Goal: Information Seeking & Learning: Compare options

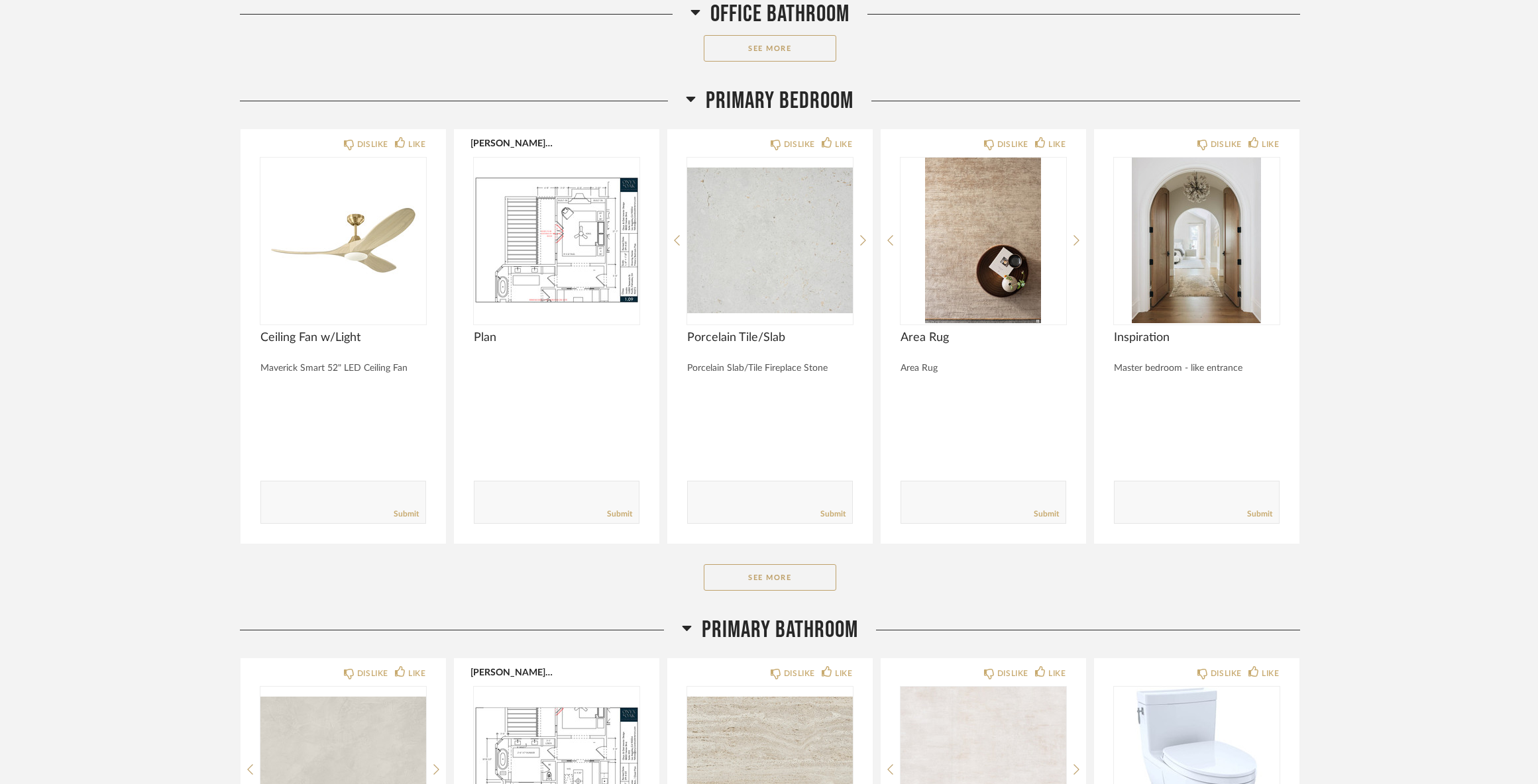
scroll to position [8000, 0]
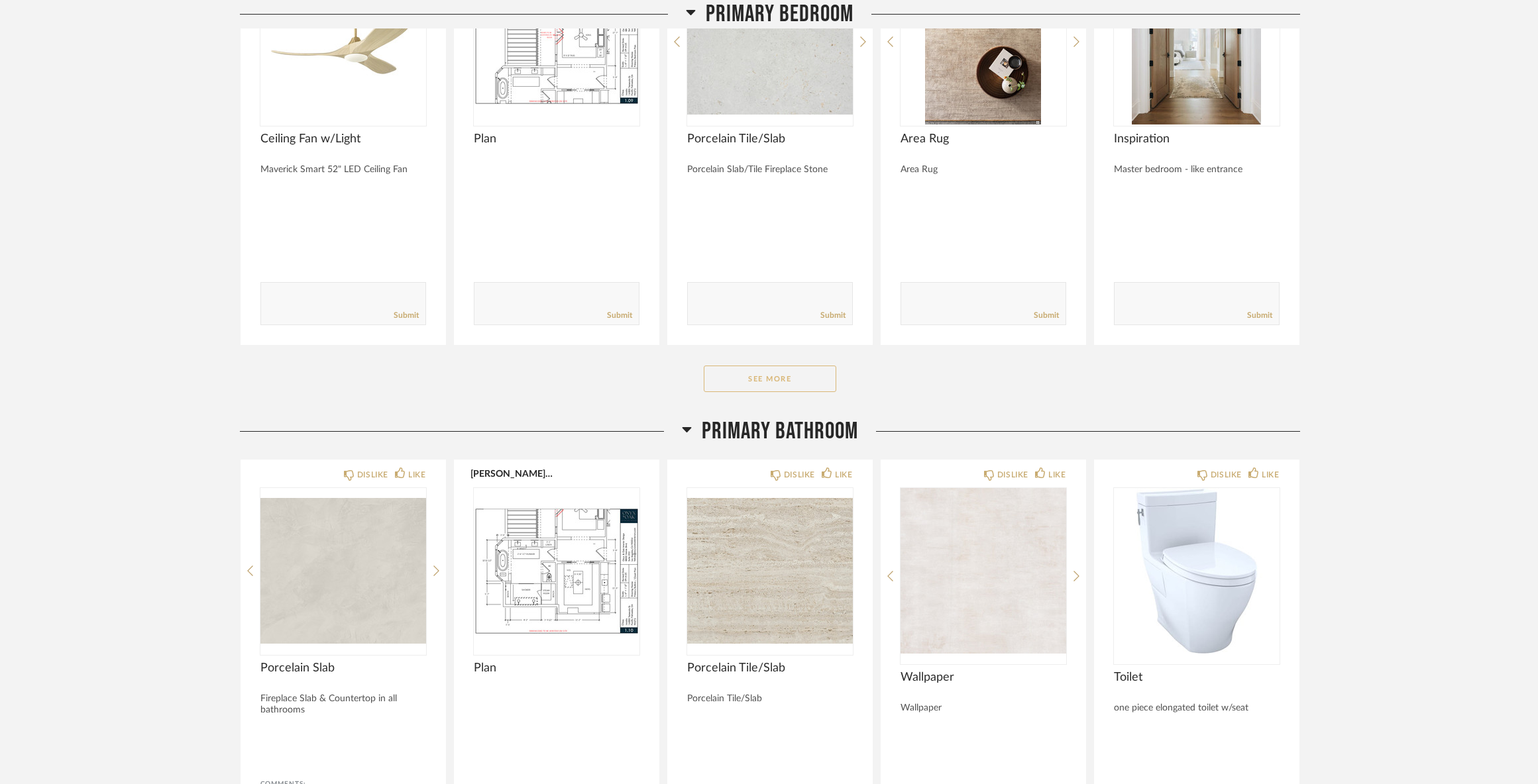
click at [768, 381] on button "See More" at bounding box center [769, 378] width 133 height 26
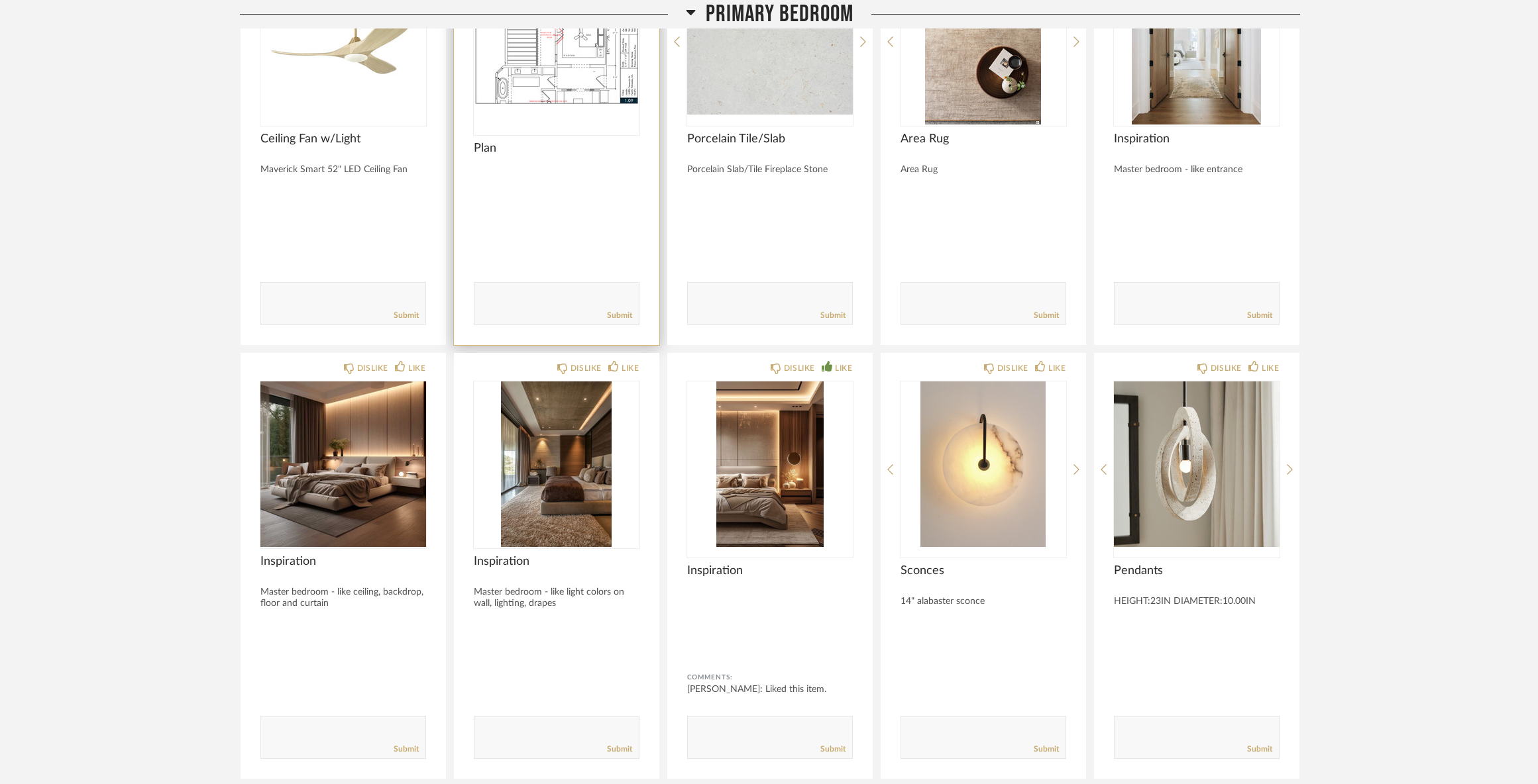
click at [539, 51] on img "0" at bounding box center [556, 41] width 165 height 165
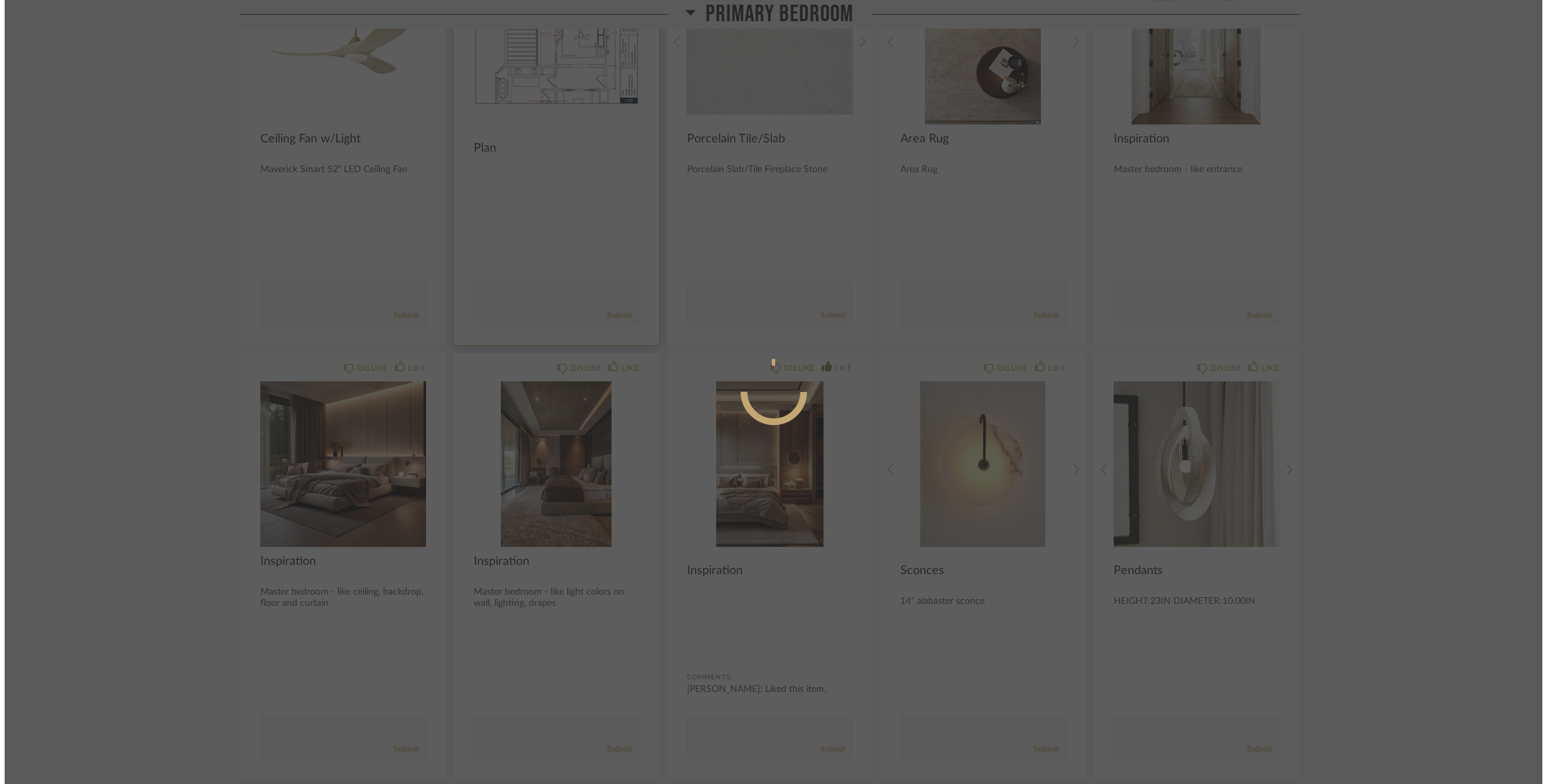
scroll to position [0, 0]
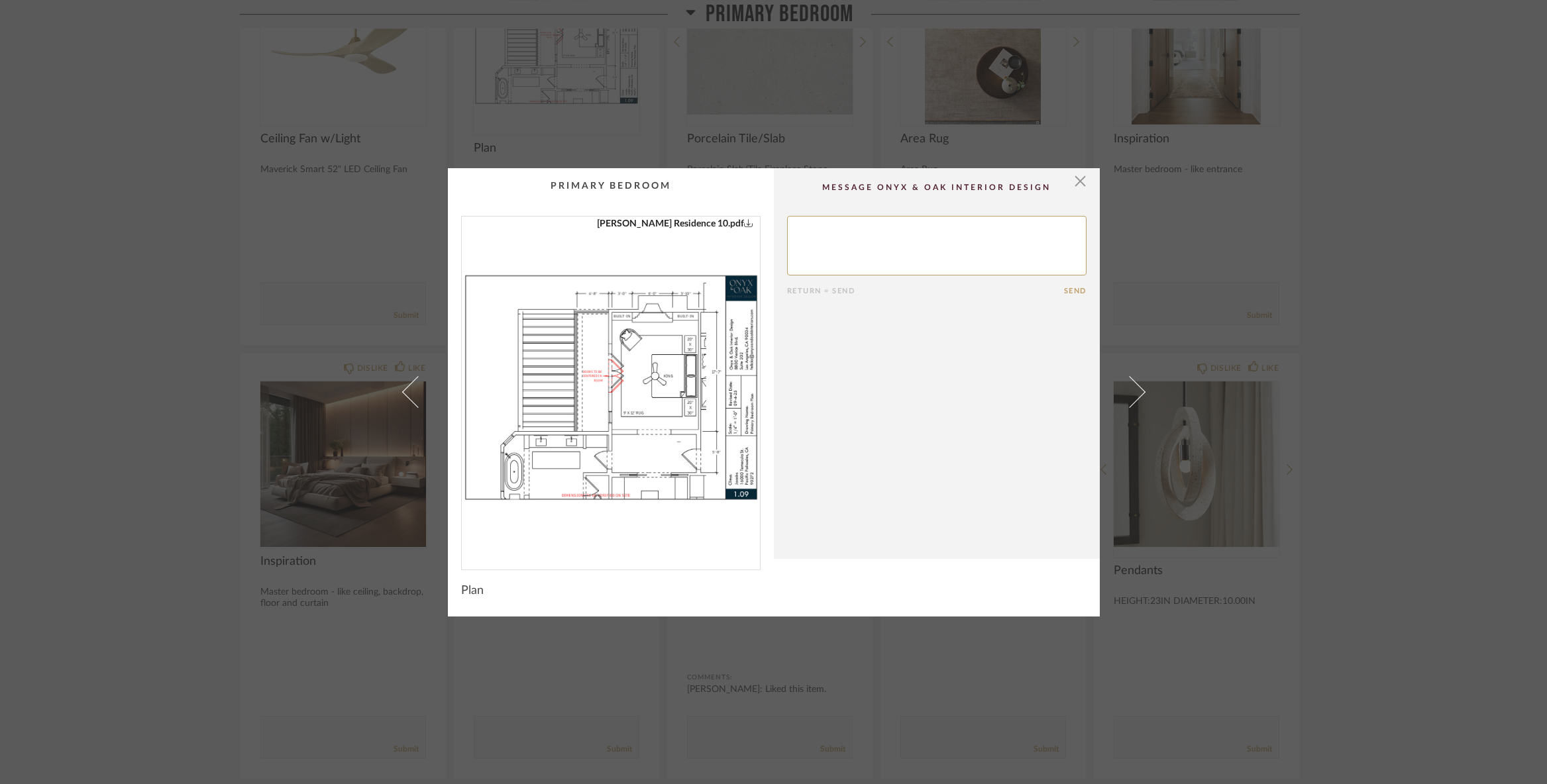
click at [658, 386] on img "0" at bounding box center [610, 388] width 298 height 343
click at [1074, 187] on span "button" at bounding box center [1079, 181] width 26 height 26
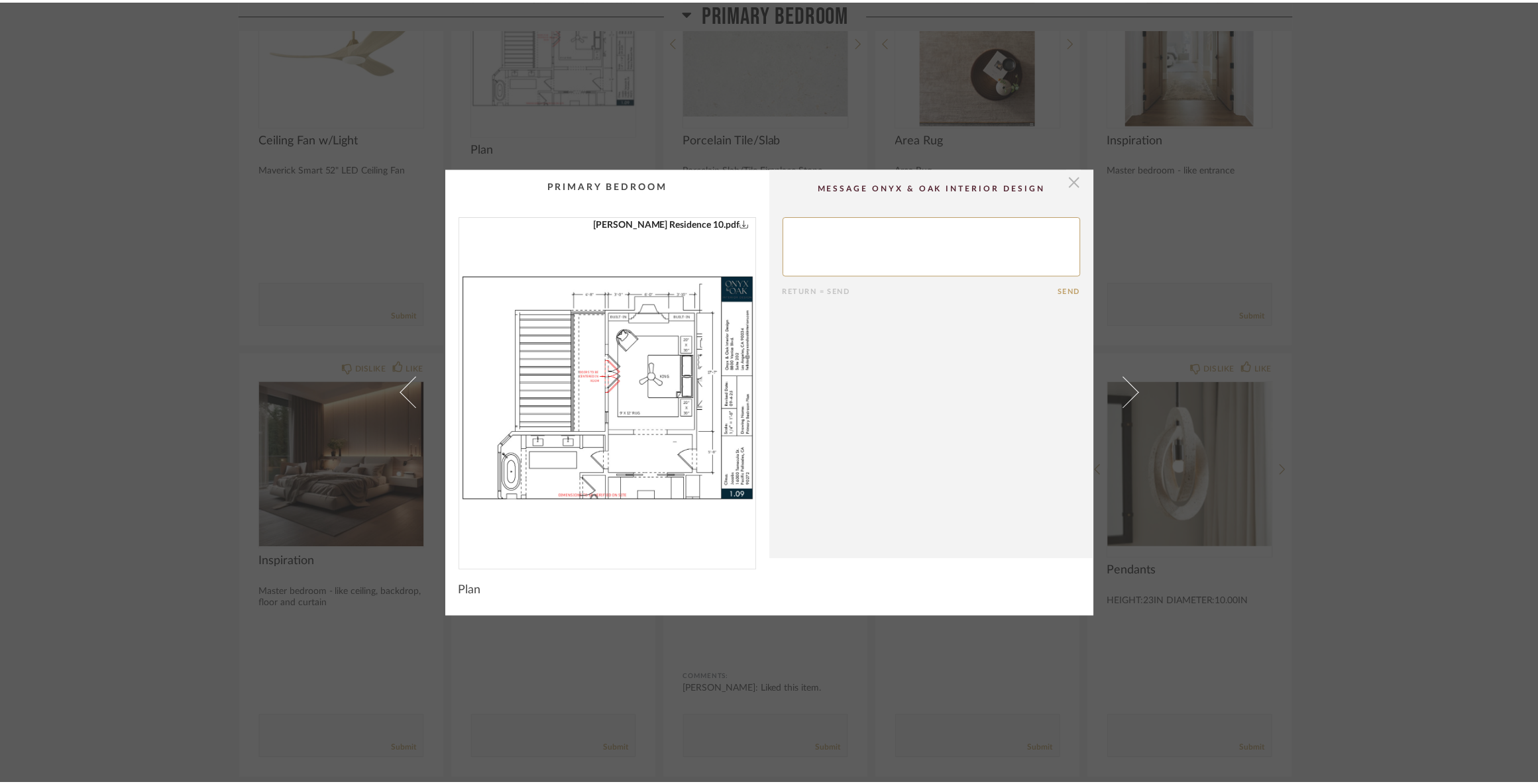
scroll to position [8000, 0]
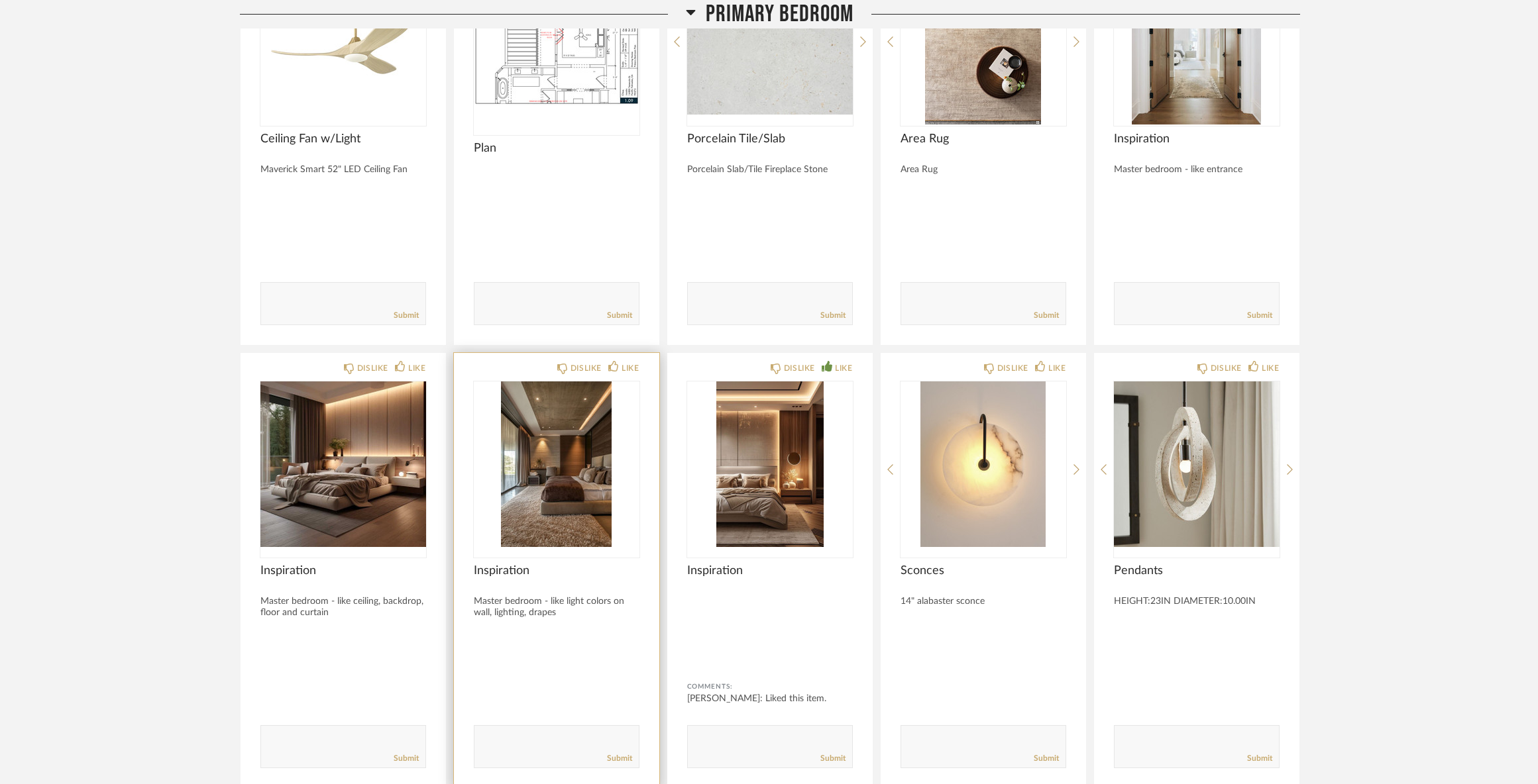
click at [528, 478] on img "0" at bounding box center [556, 464] width 165 height 165
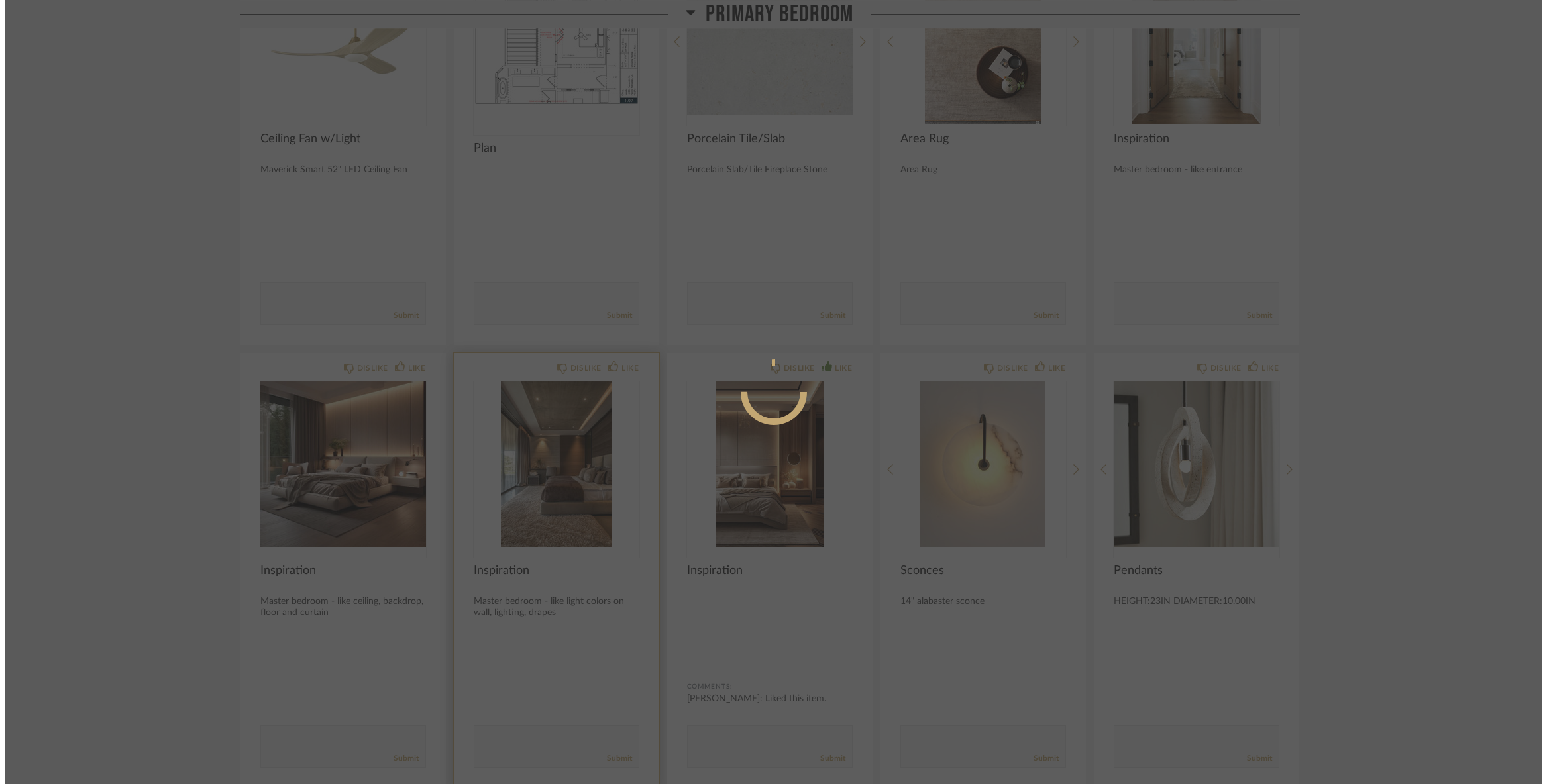
scroll to position [0, 0]
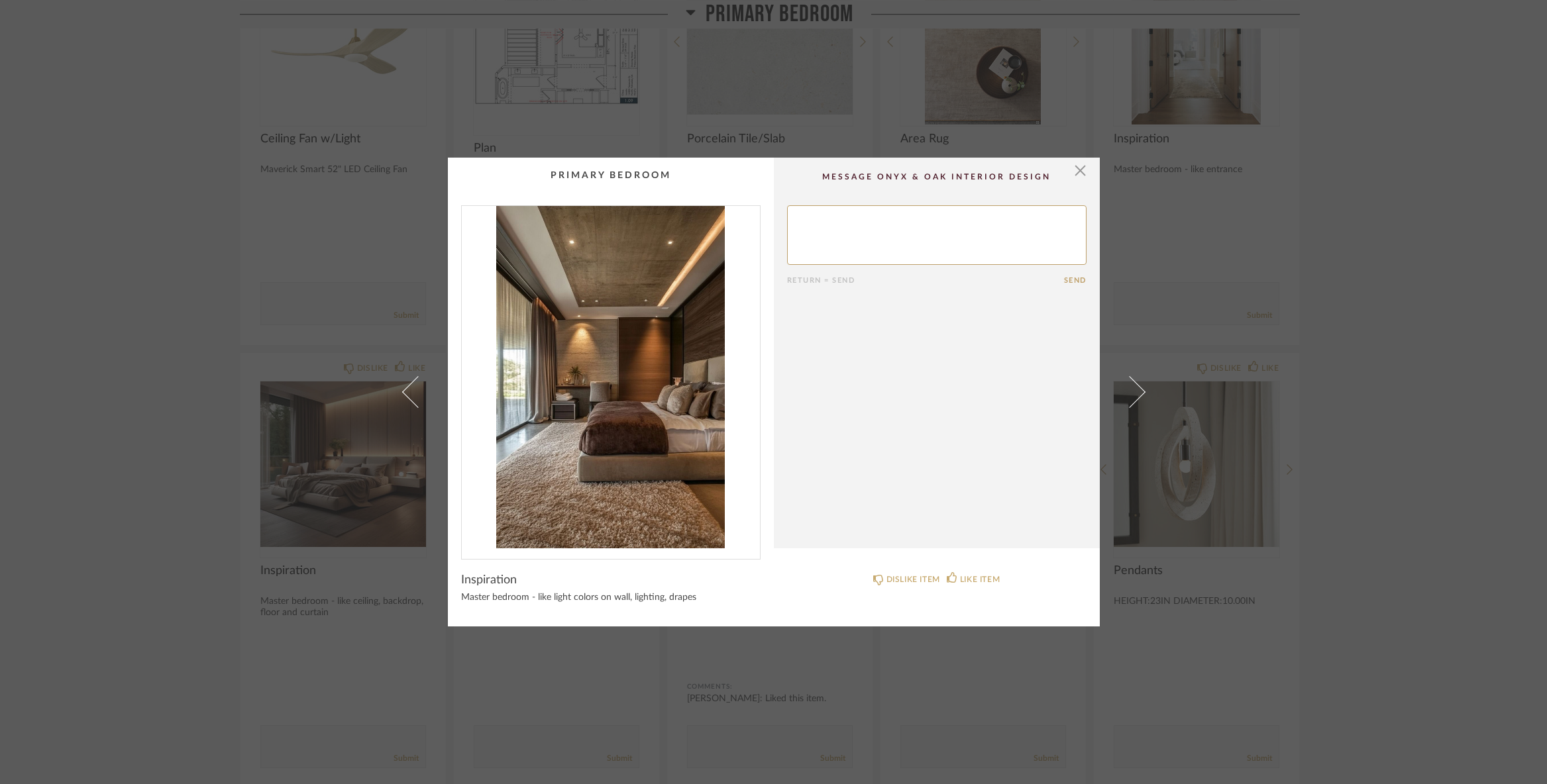
click at [589, 424] on img "0" at bounding box center [610, 377] width 298 height 343
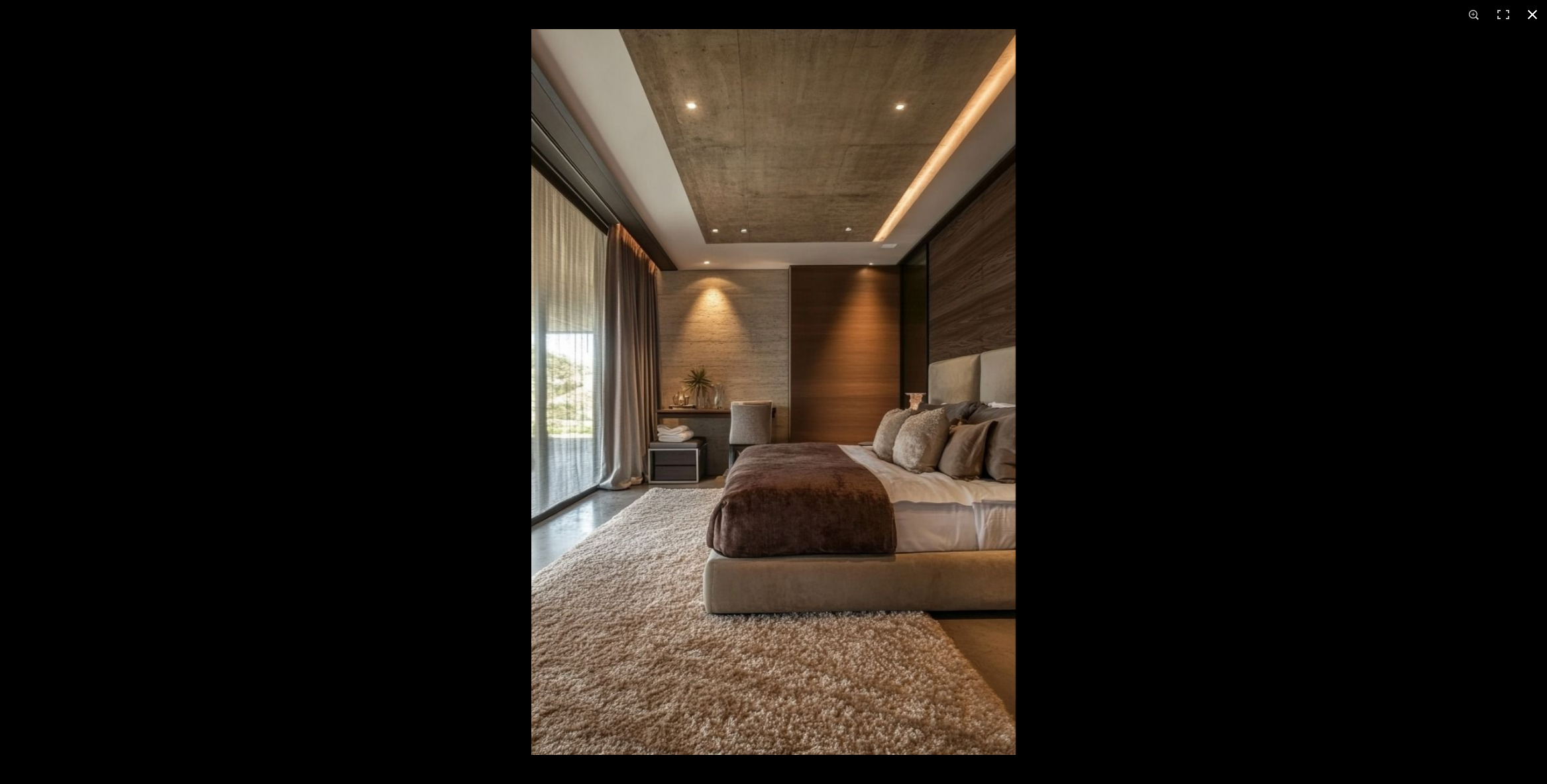
click at [1532, 13] on button at bounding box center [1532, 14] width 30 height 30
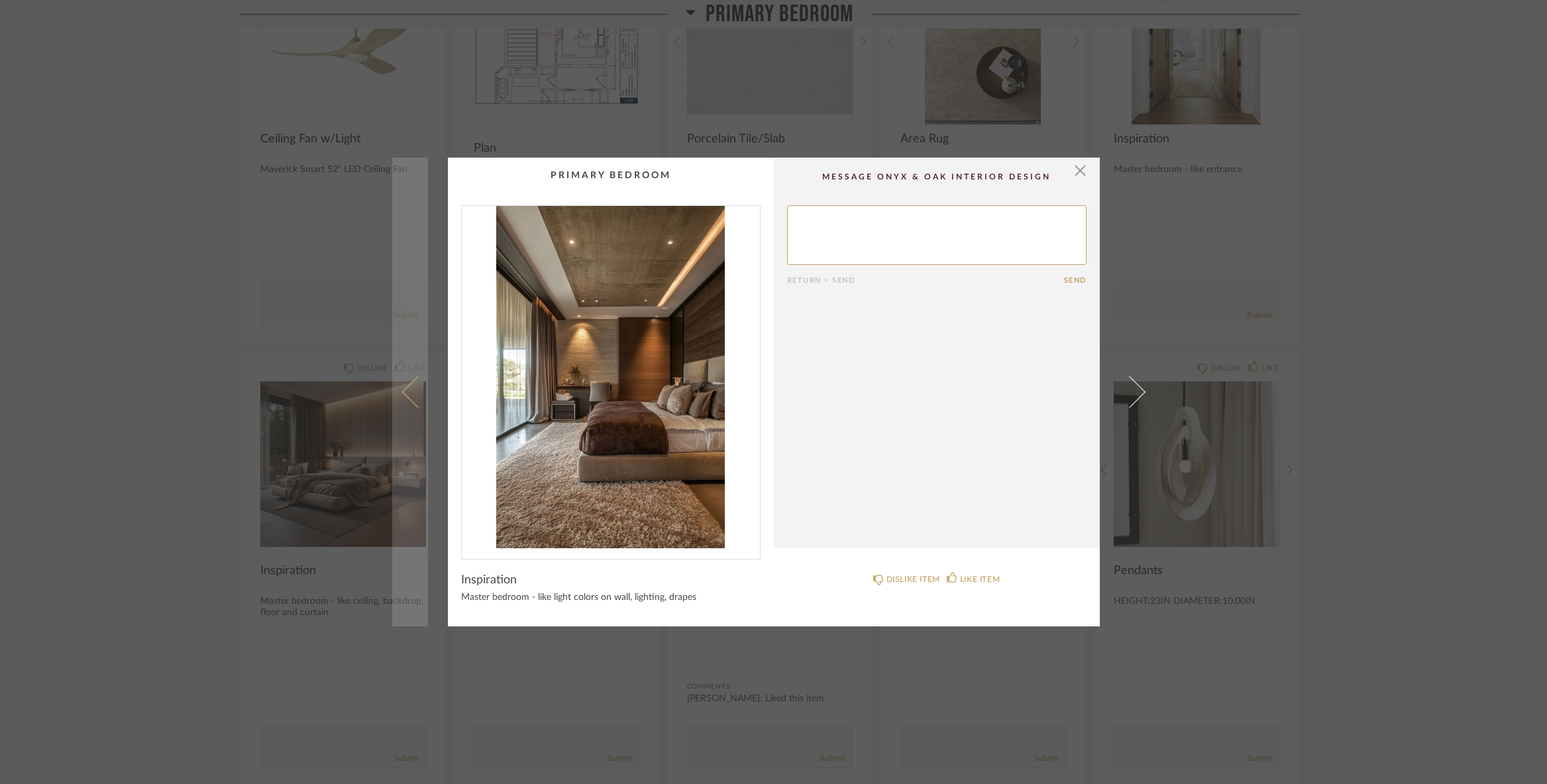
click at [414, 407] on span at bounding box center [418, 392] width 32 height 32
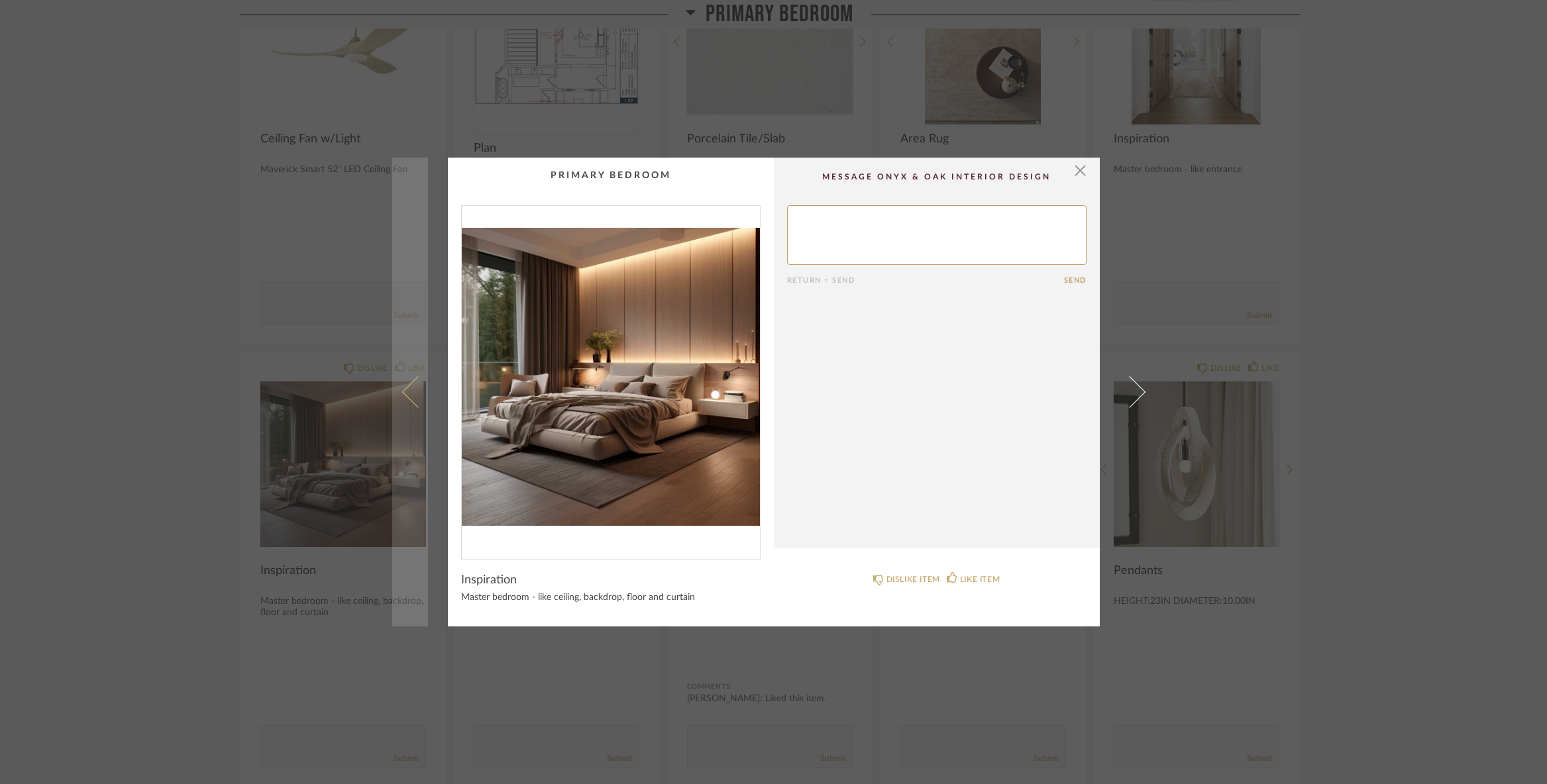
click at [414, 406] on span at bounding box center [418, 392] width 32 height 32
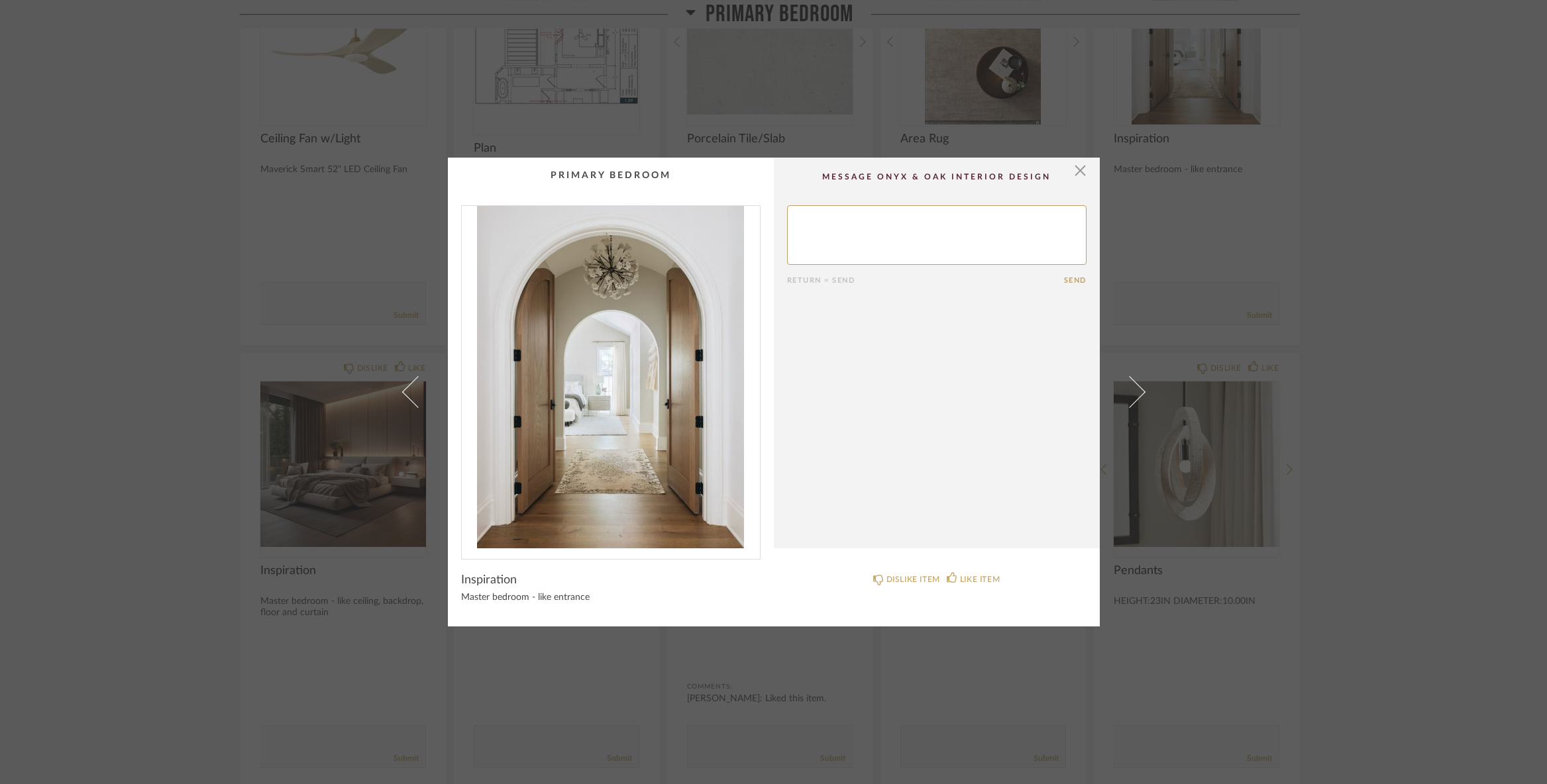
click at [1138, 396] on link at bounding box center [1137, 392] width 35 height 469
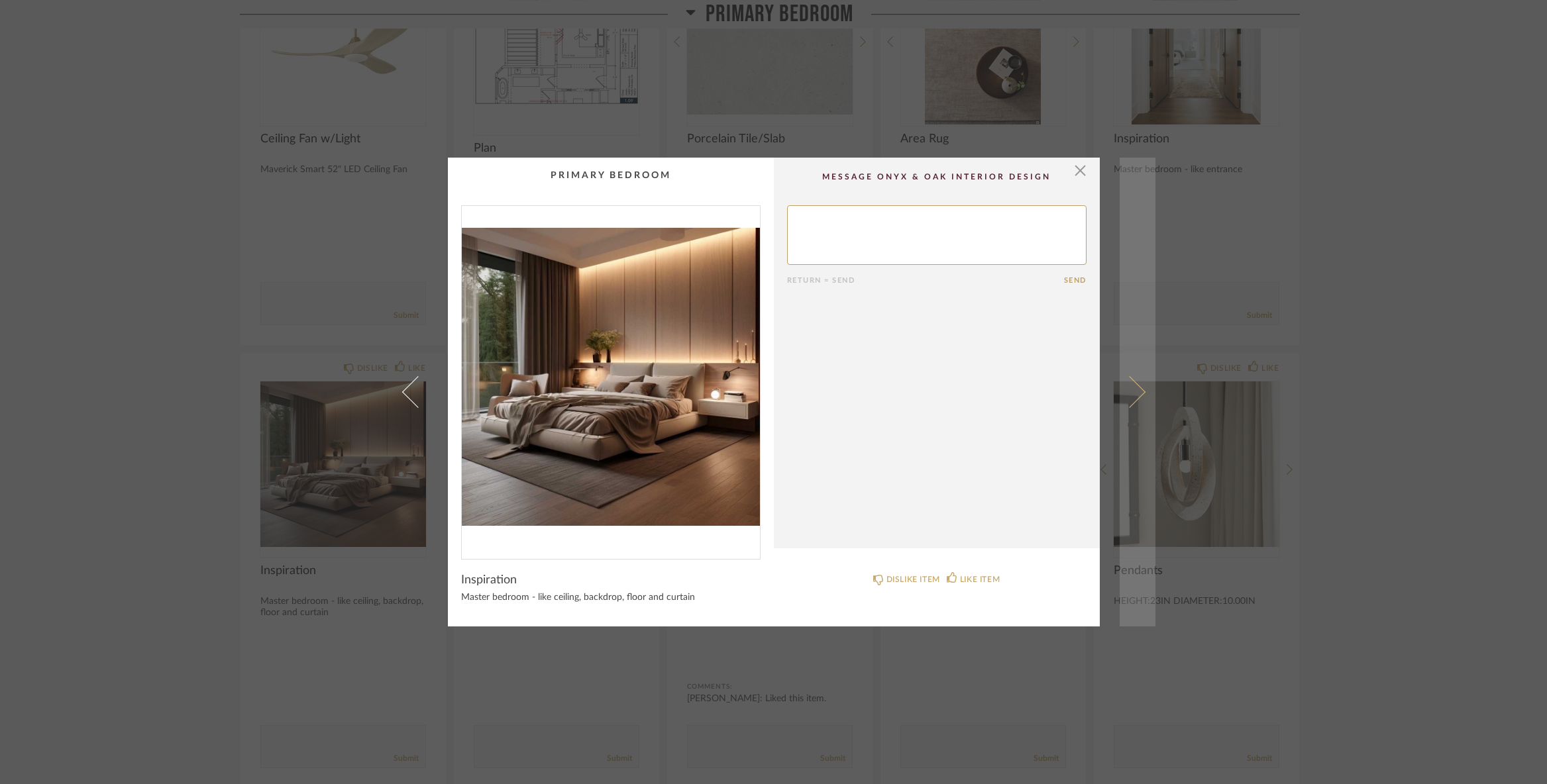
click at [1132, 391] on span at bounding box center [1128, 392] width 32 height 32
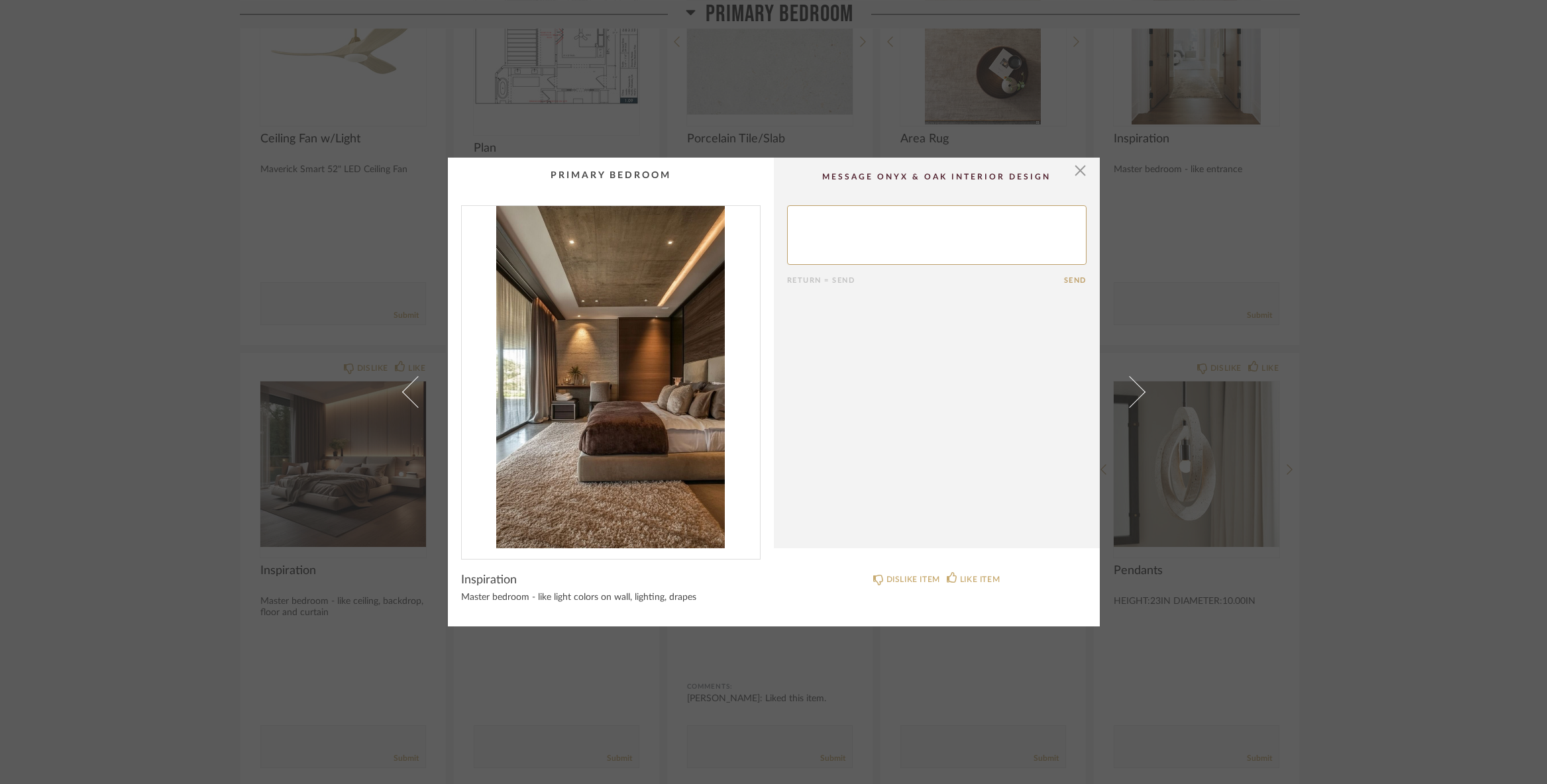
click at [1132, 391] on span at bounding box center [1128, 392] width 32 height 32
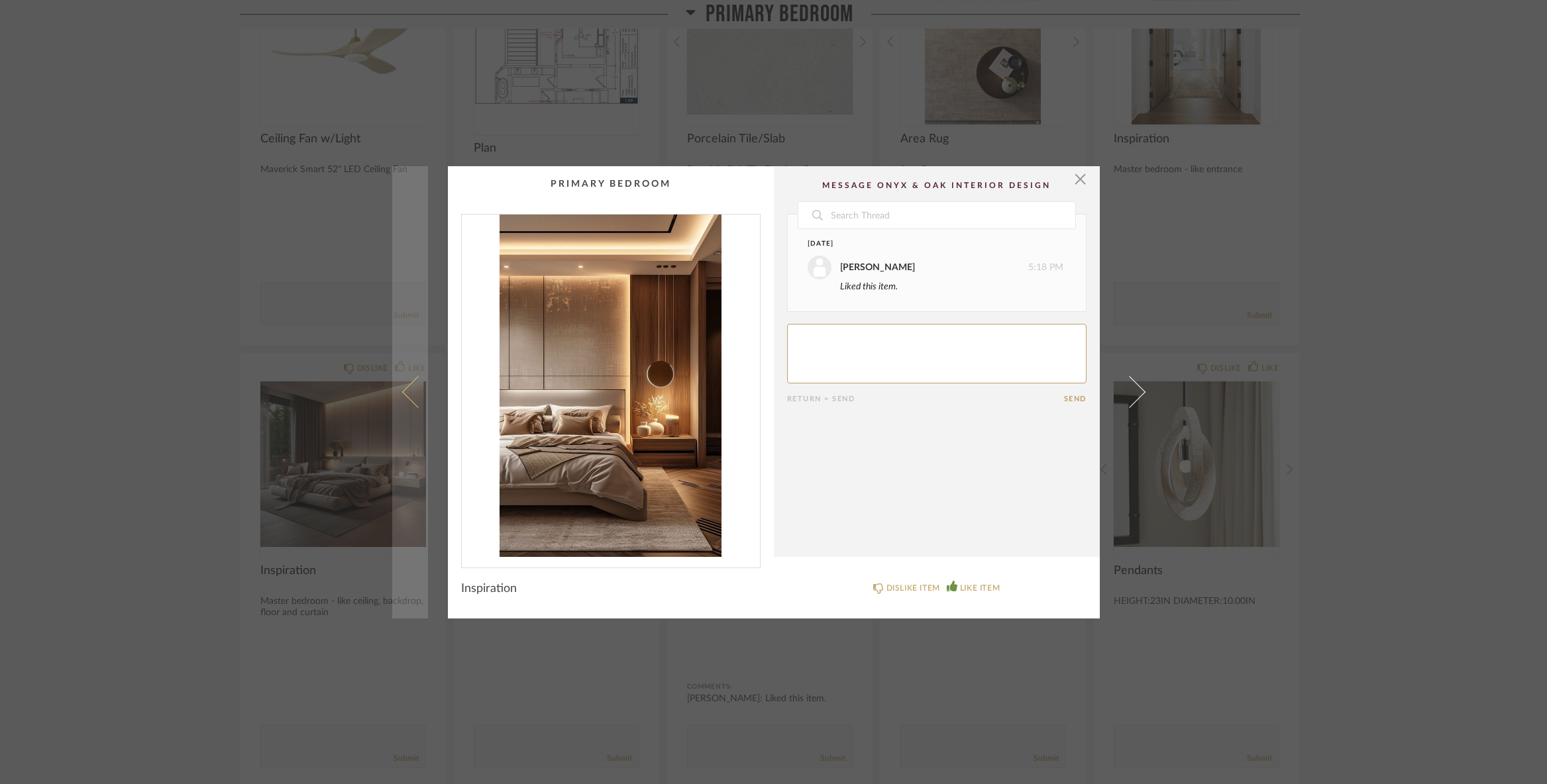
click at [415, 405] on span at bounding box center [418, 392] width 32 height 32
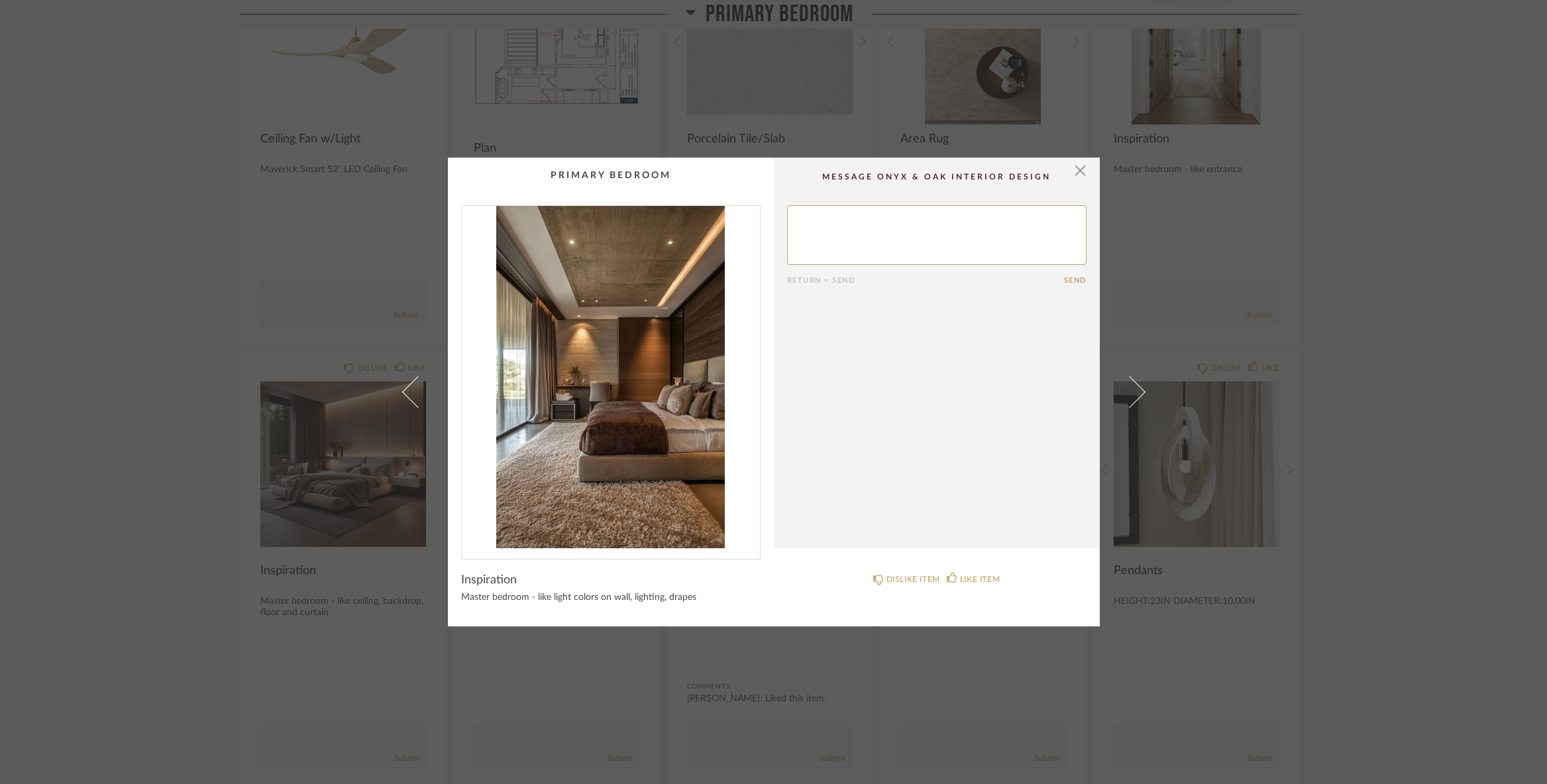
click at [415, 405] on span at bounding box center [418, 392] width 32 height 32
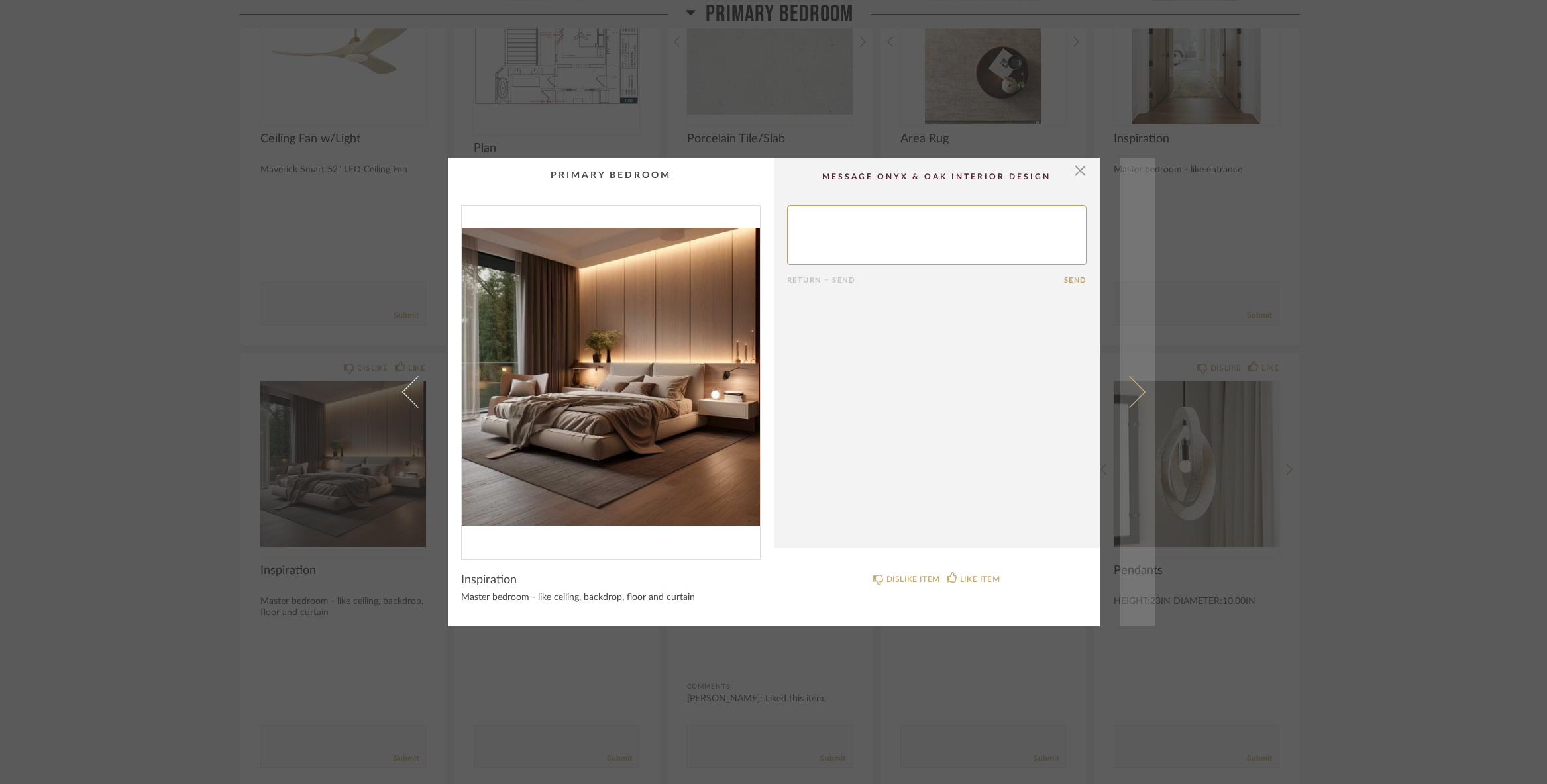
click at [1125, 392] on span at bounding box center [1128, 392] width 32 height 32
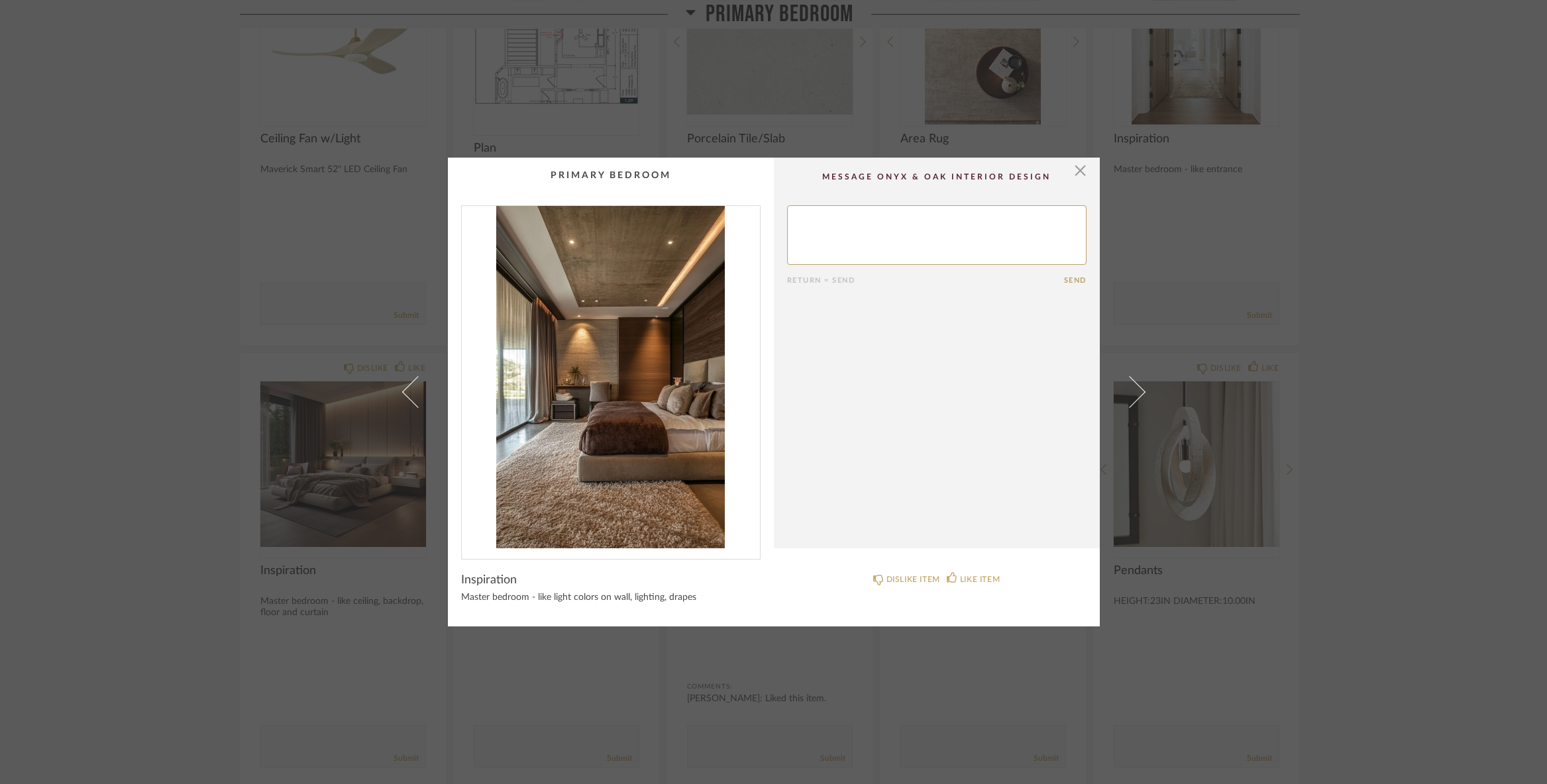
click at [1125, 392] on span at bounding box center [1128, 392] width 32 height 32
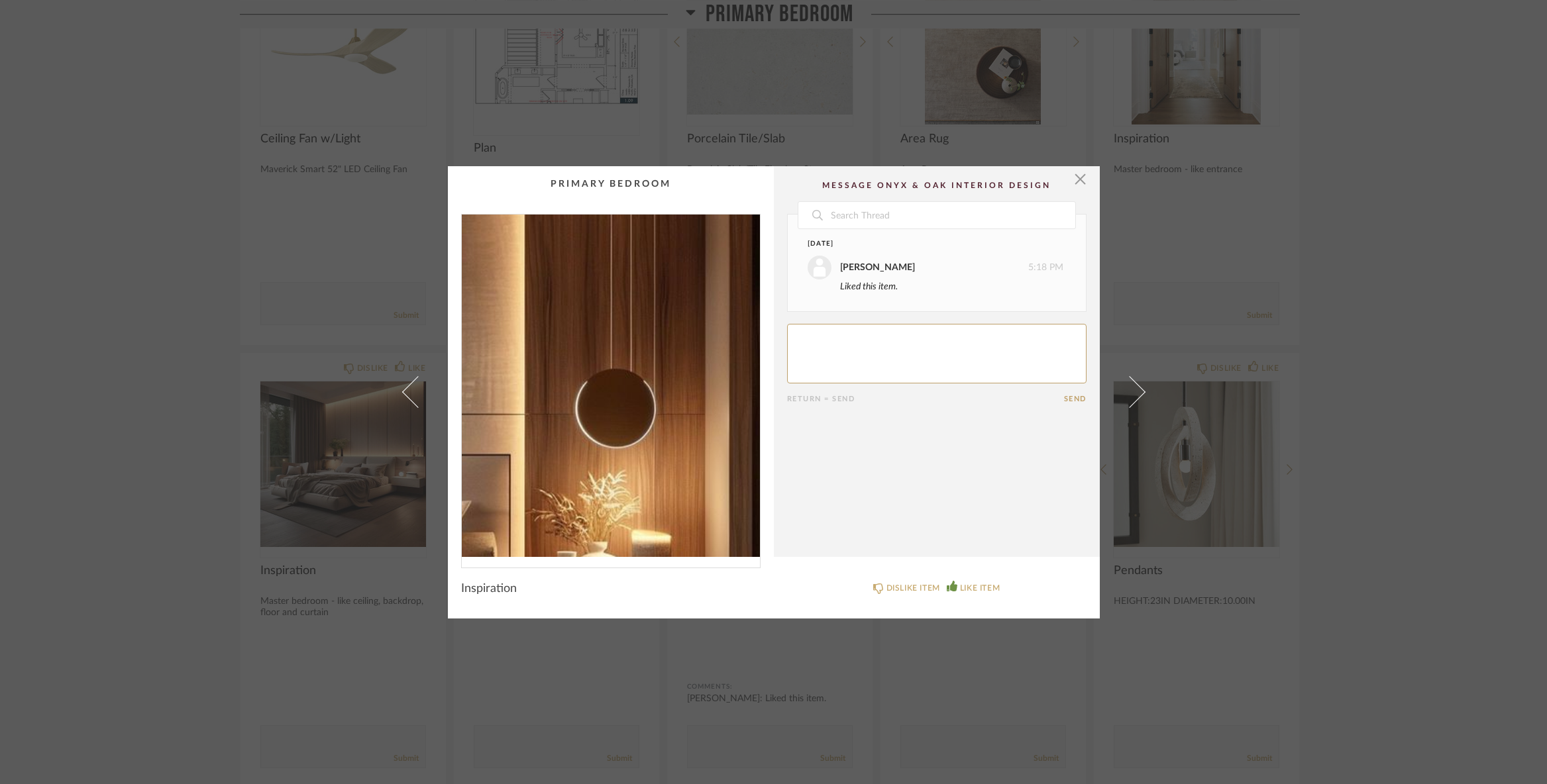
click at [652, 365] on img "0" at bounding box center [610, 386] width 298 height 343
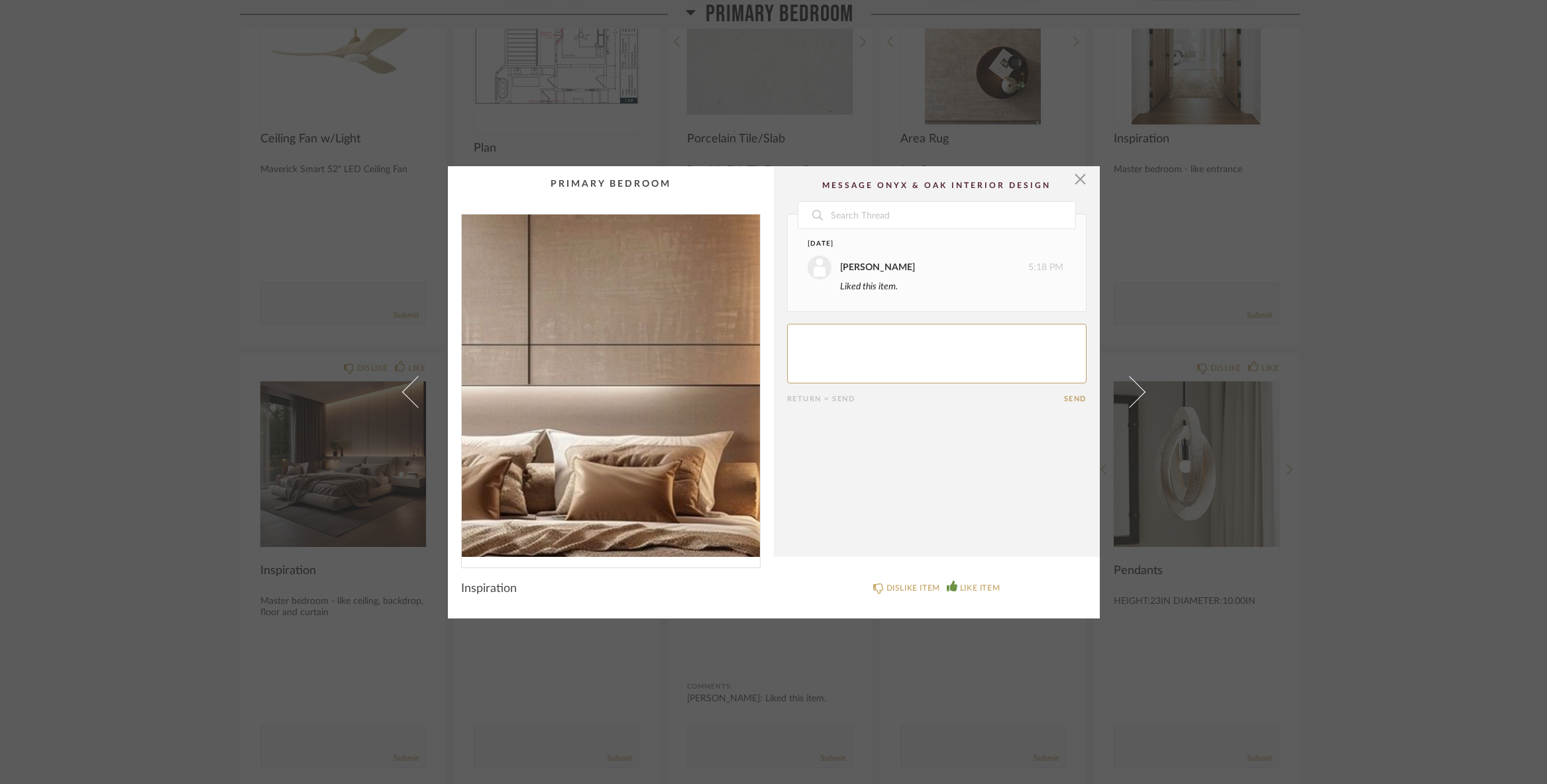
click at [566, 389] on img "0" at bounding box center [610, 386] width 298 height 343
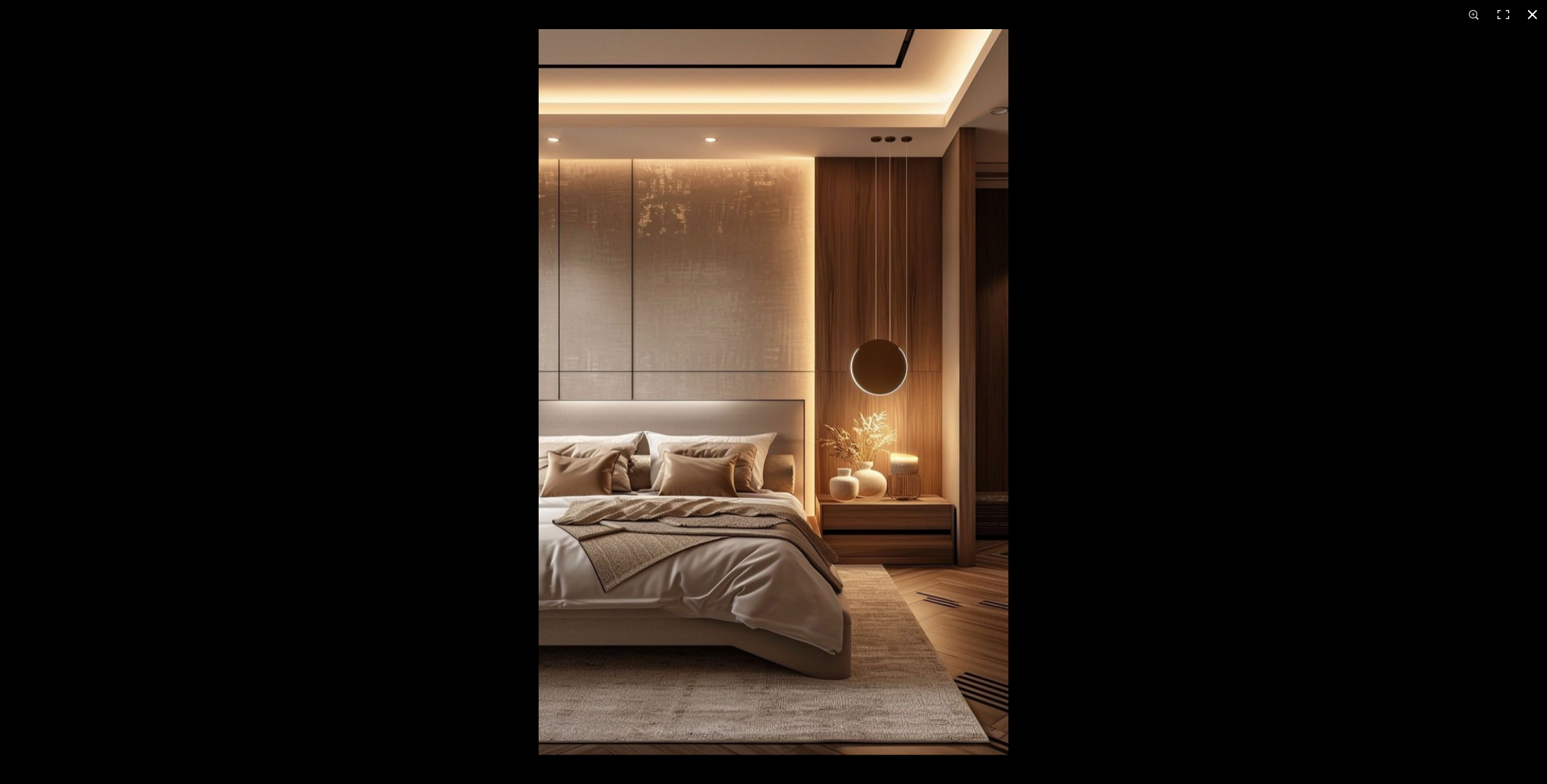
click at [1524, 13] on button at bounding box center [1532, 14] width 30 height 30
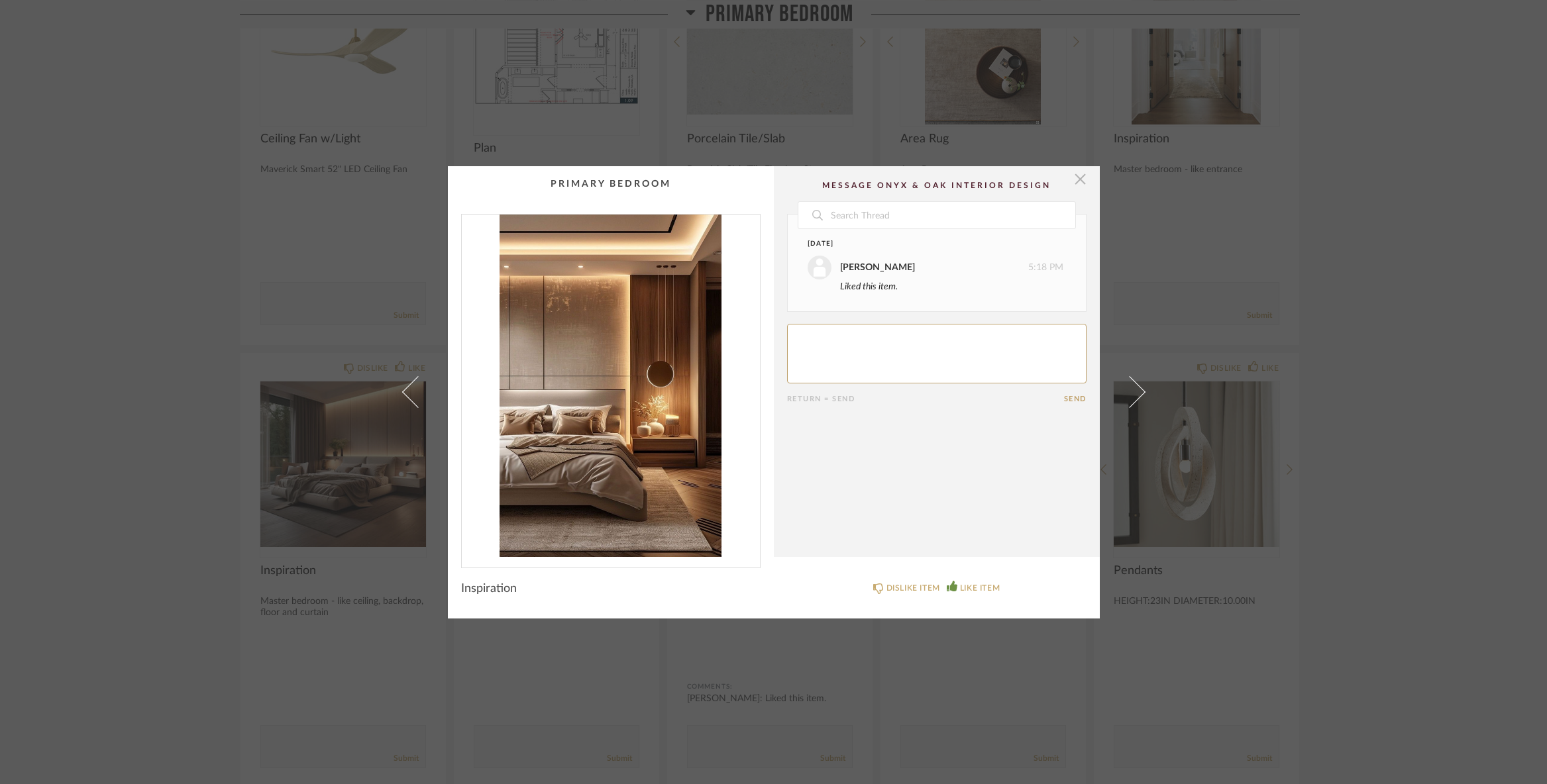
click at [1074, 180] on span "button" at bounding box center [1079, 179] width 26 height 26
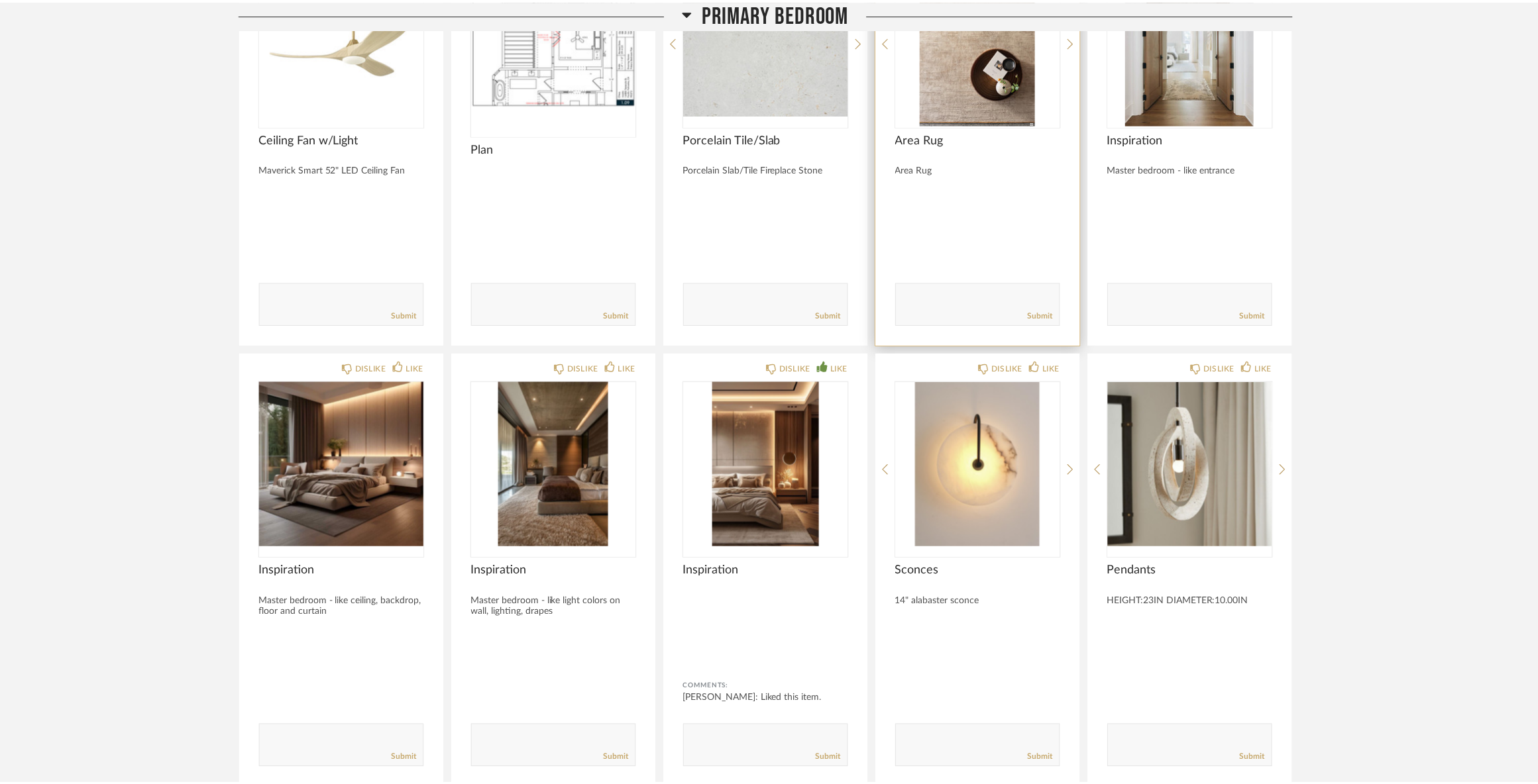
scroll to position [8000, 0]
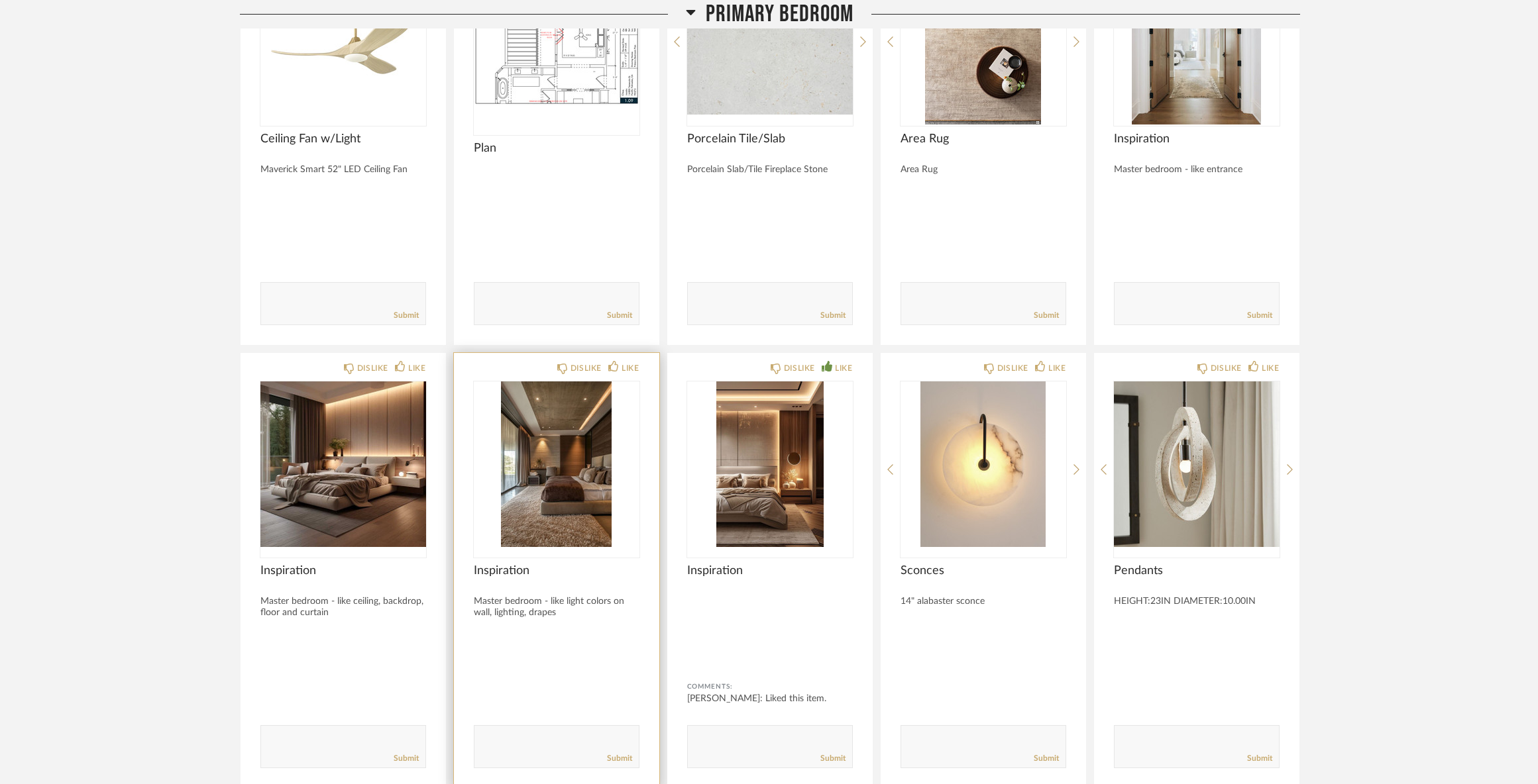
click at [571, 493] on img "0" at bounding box center [556, 464] width 165 height 165
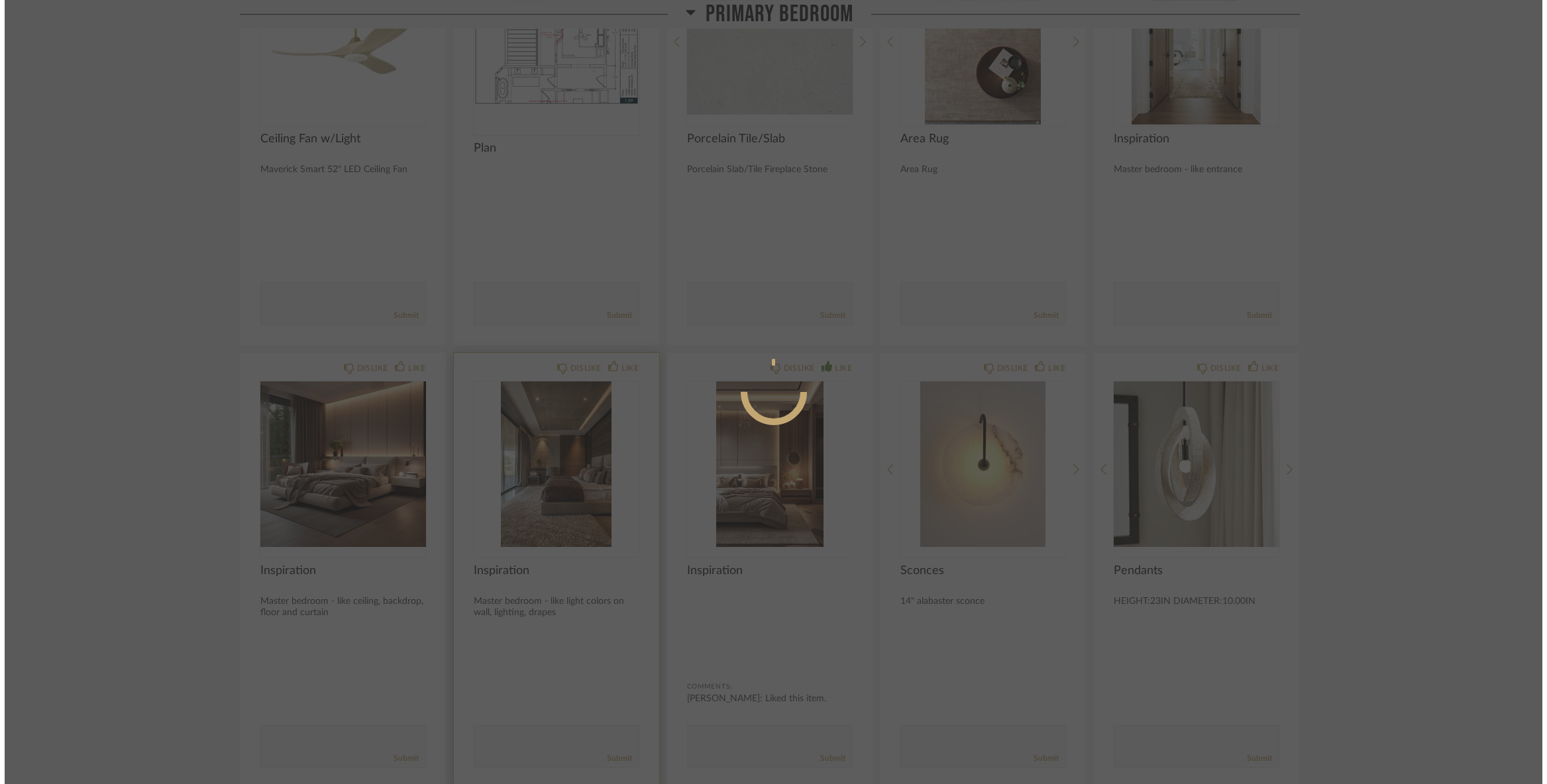
scroll to position [0, 0]
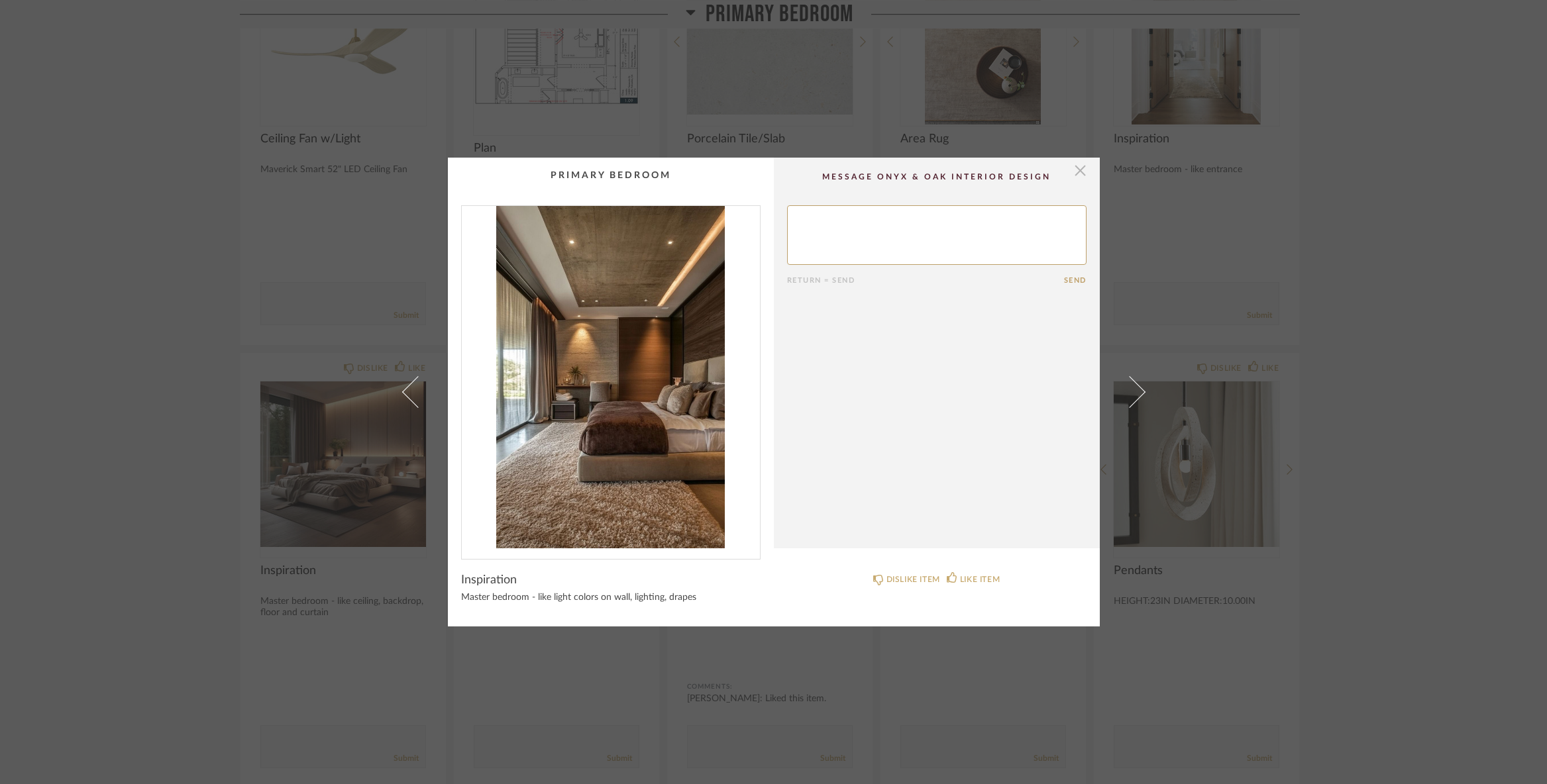
click at [1072, 171] on span "button" at bounding box center [1079, 170] width 26 height 26
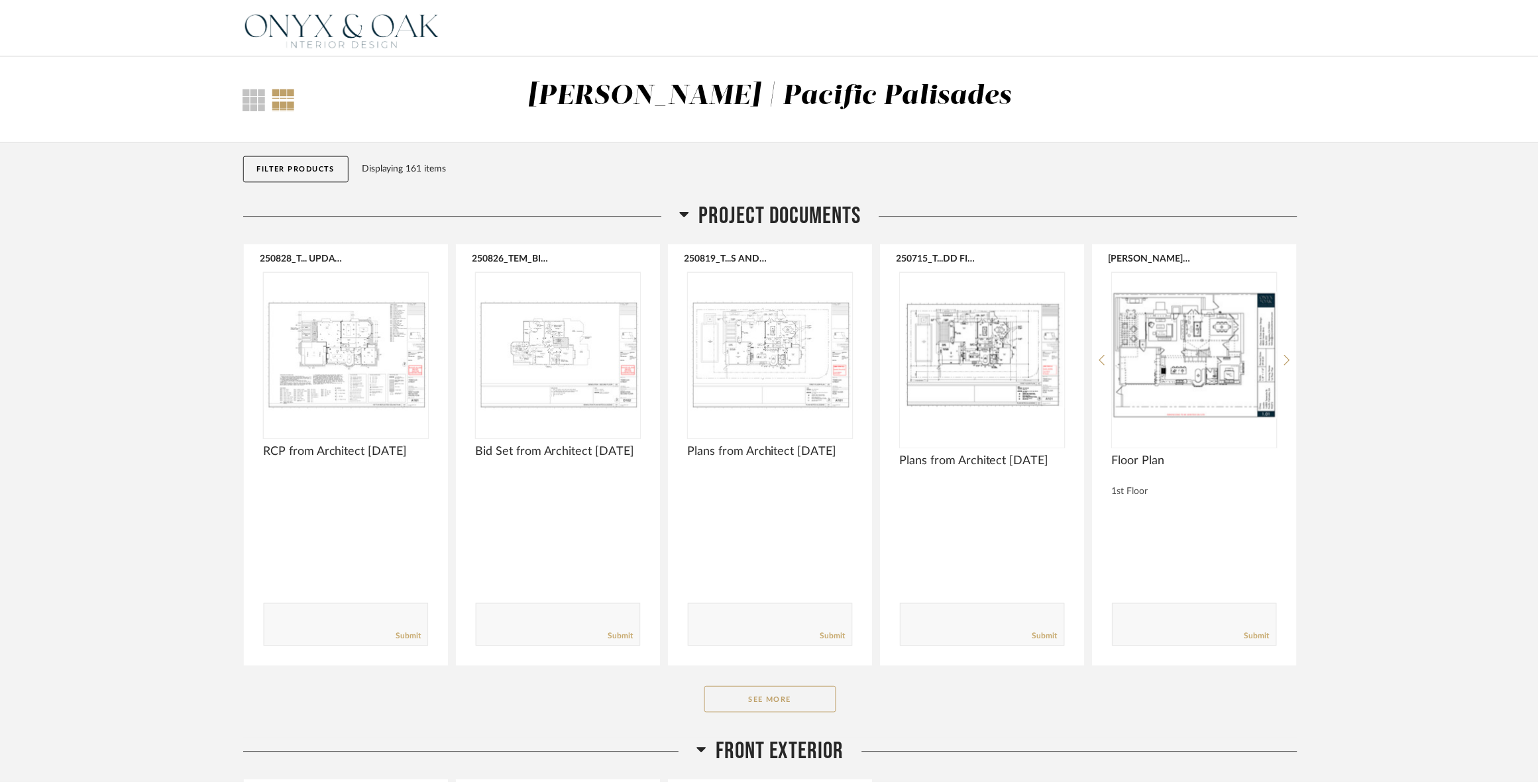
scroll to position [8000, 0]
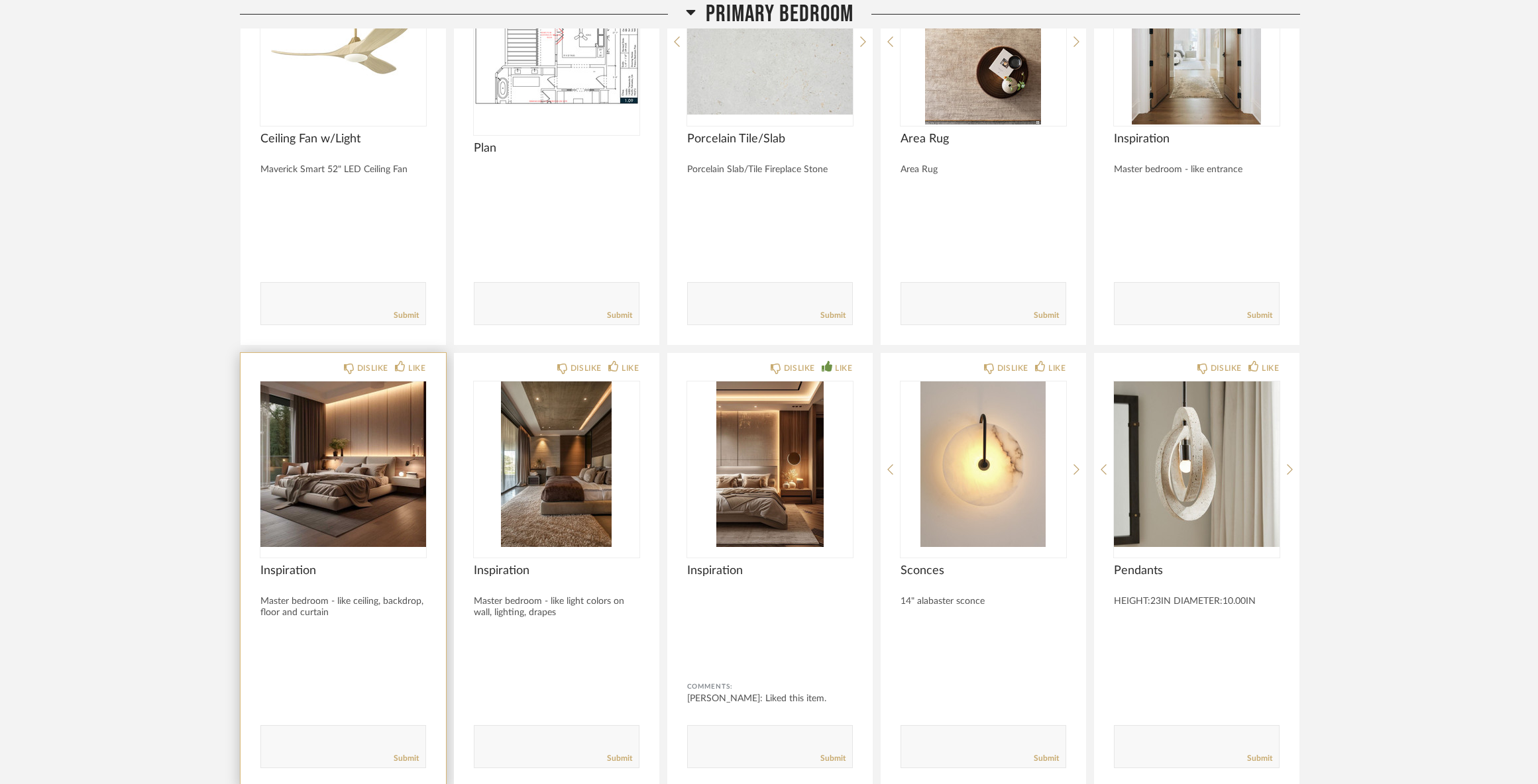
click at [375, 473] on img "0" at bounding box center [343, 464] width 165 height 165
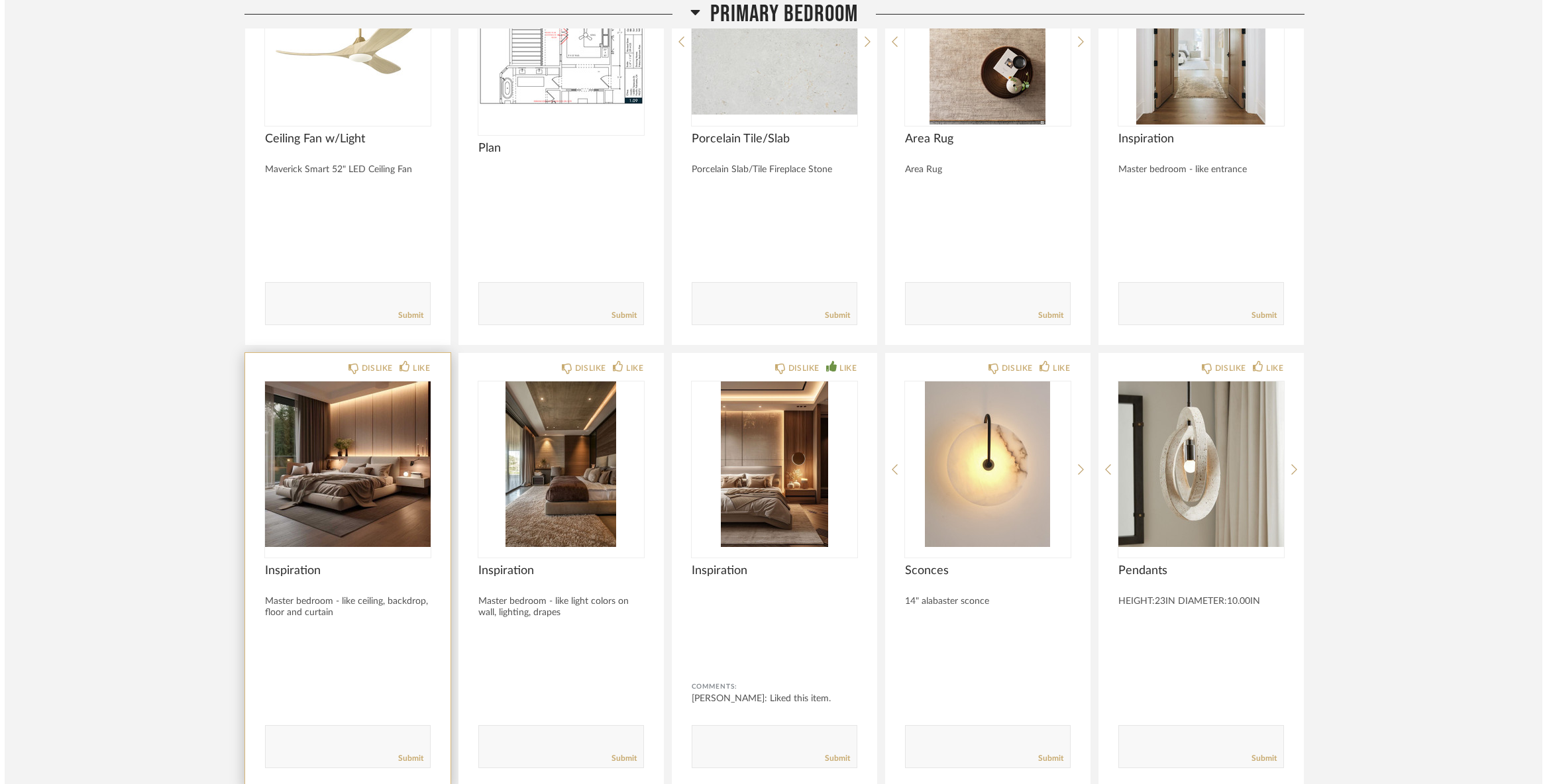
scroll to position [0, 0]
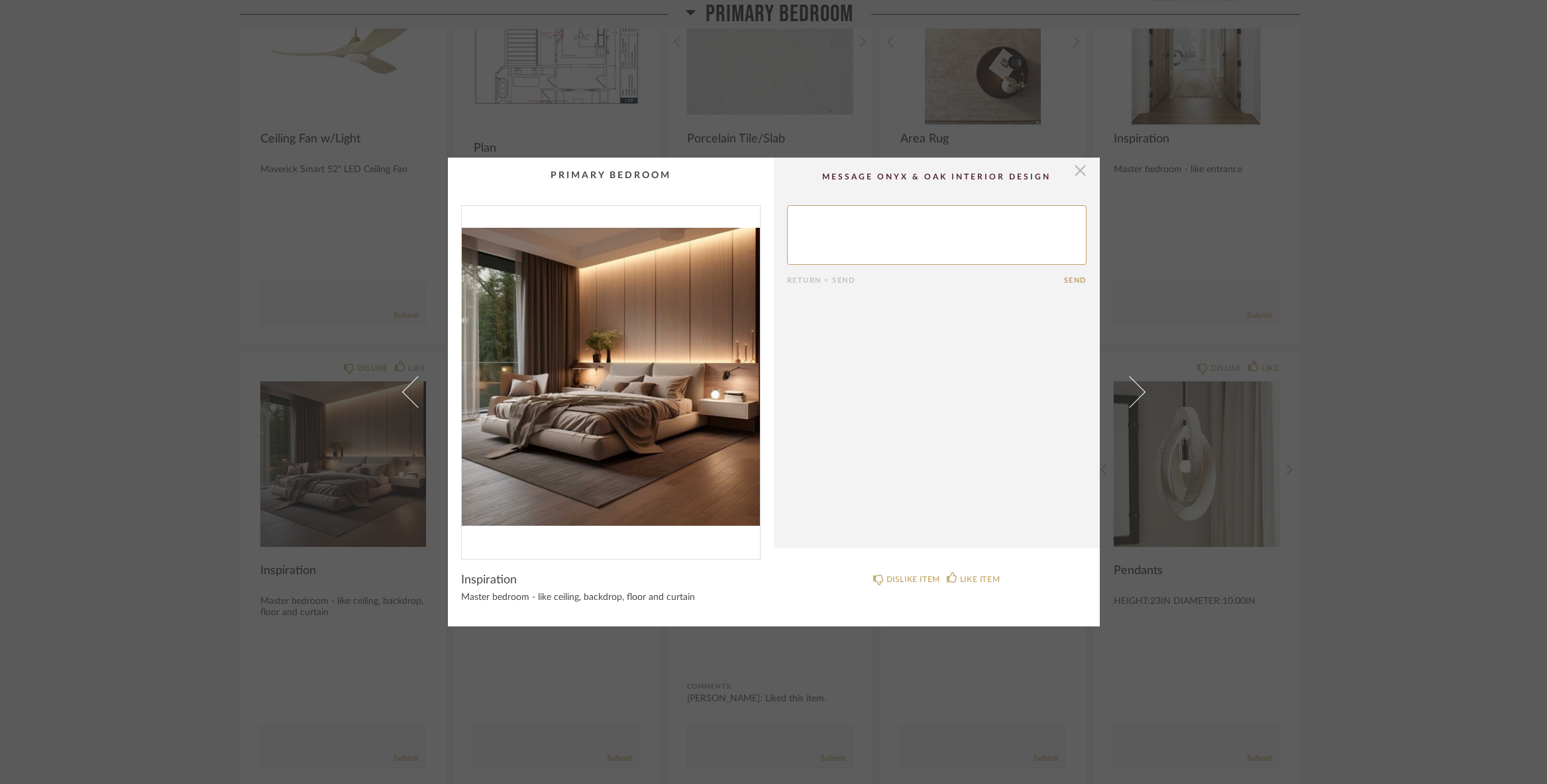
click at [1076, 179] on span "button" at bounding box center [1079, 170] width 26 height 26
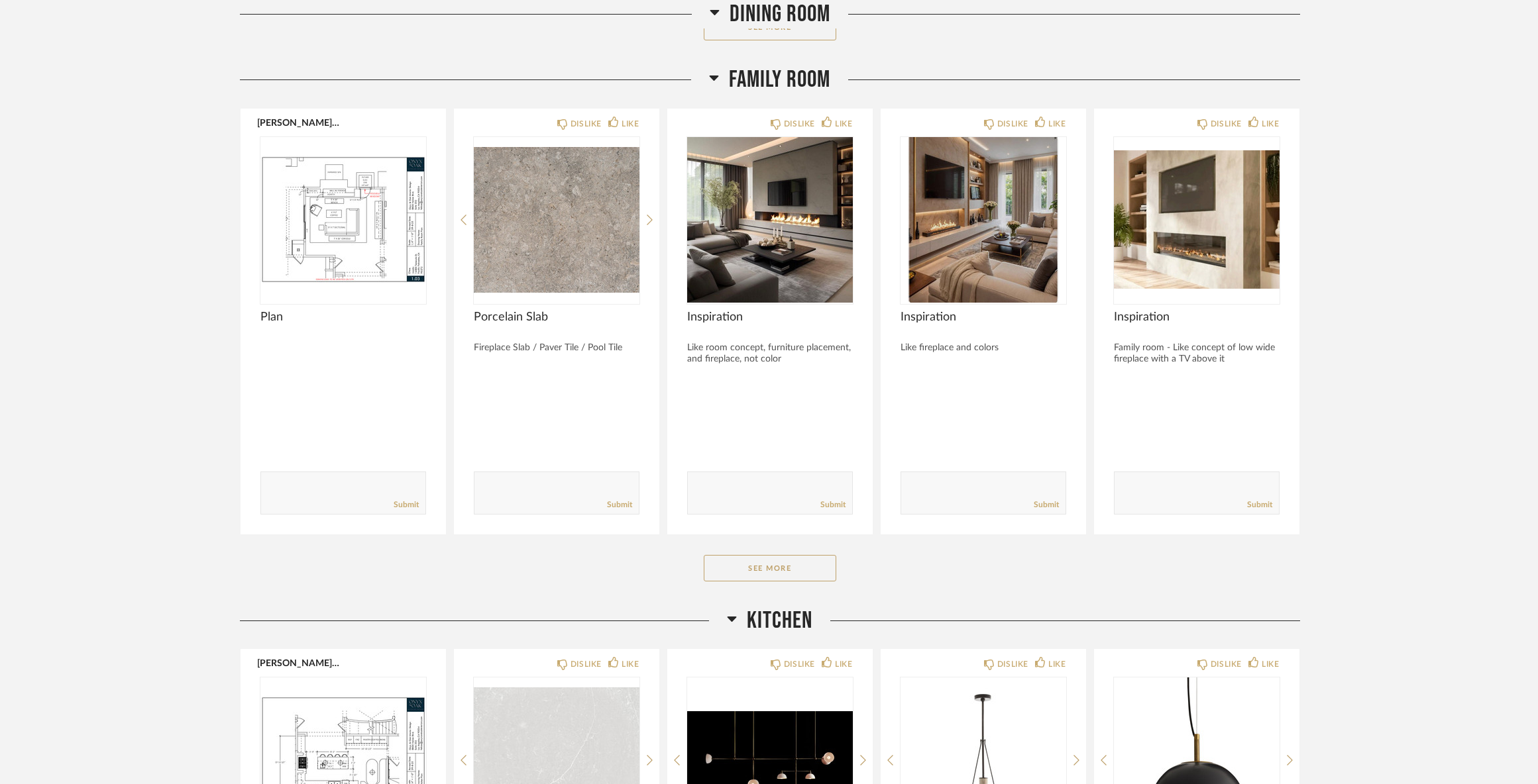
scroll to position [3695, 0]
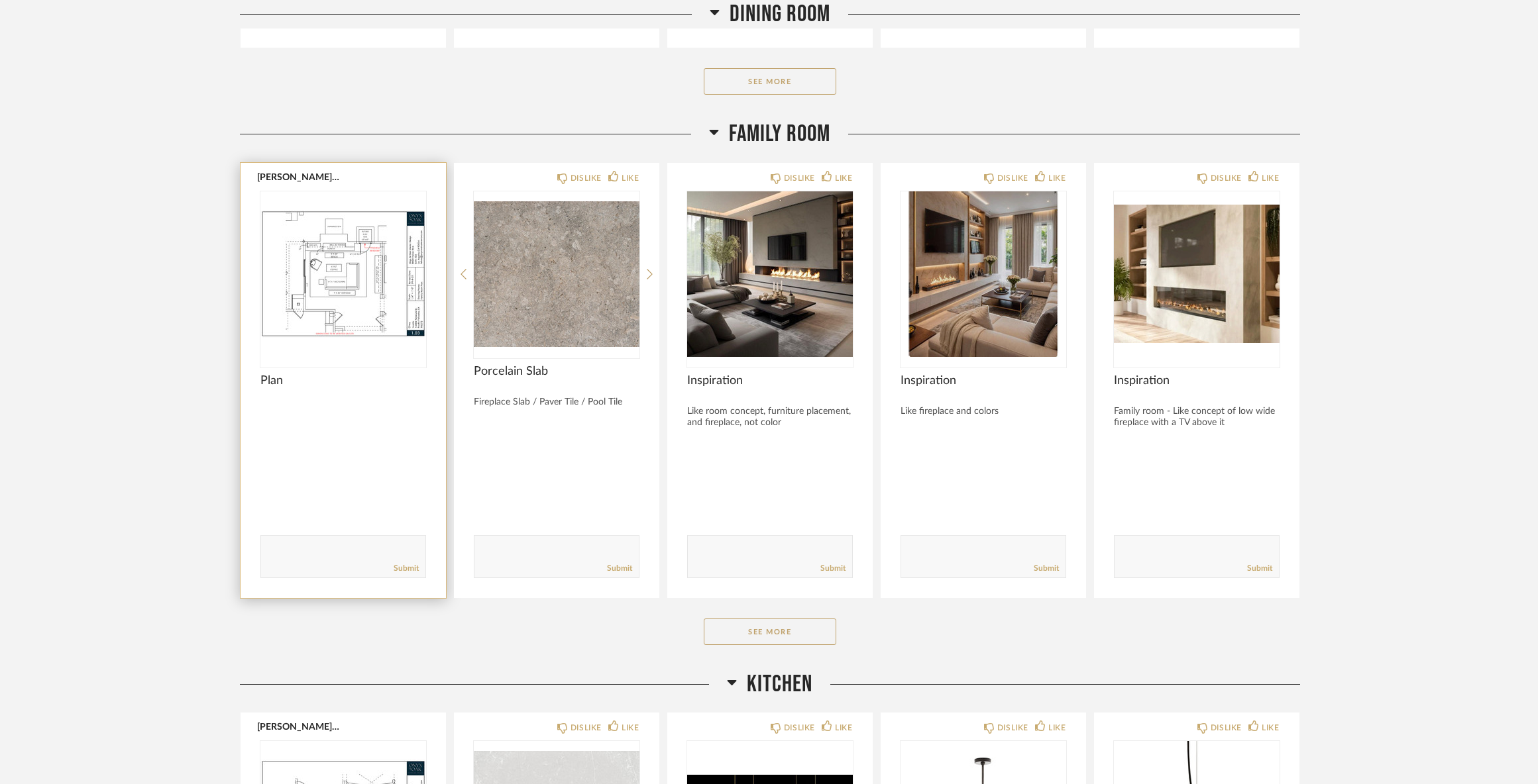
click at [0, 0] on img at bounding box center [0, 0] width 0 height 0
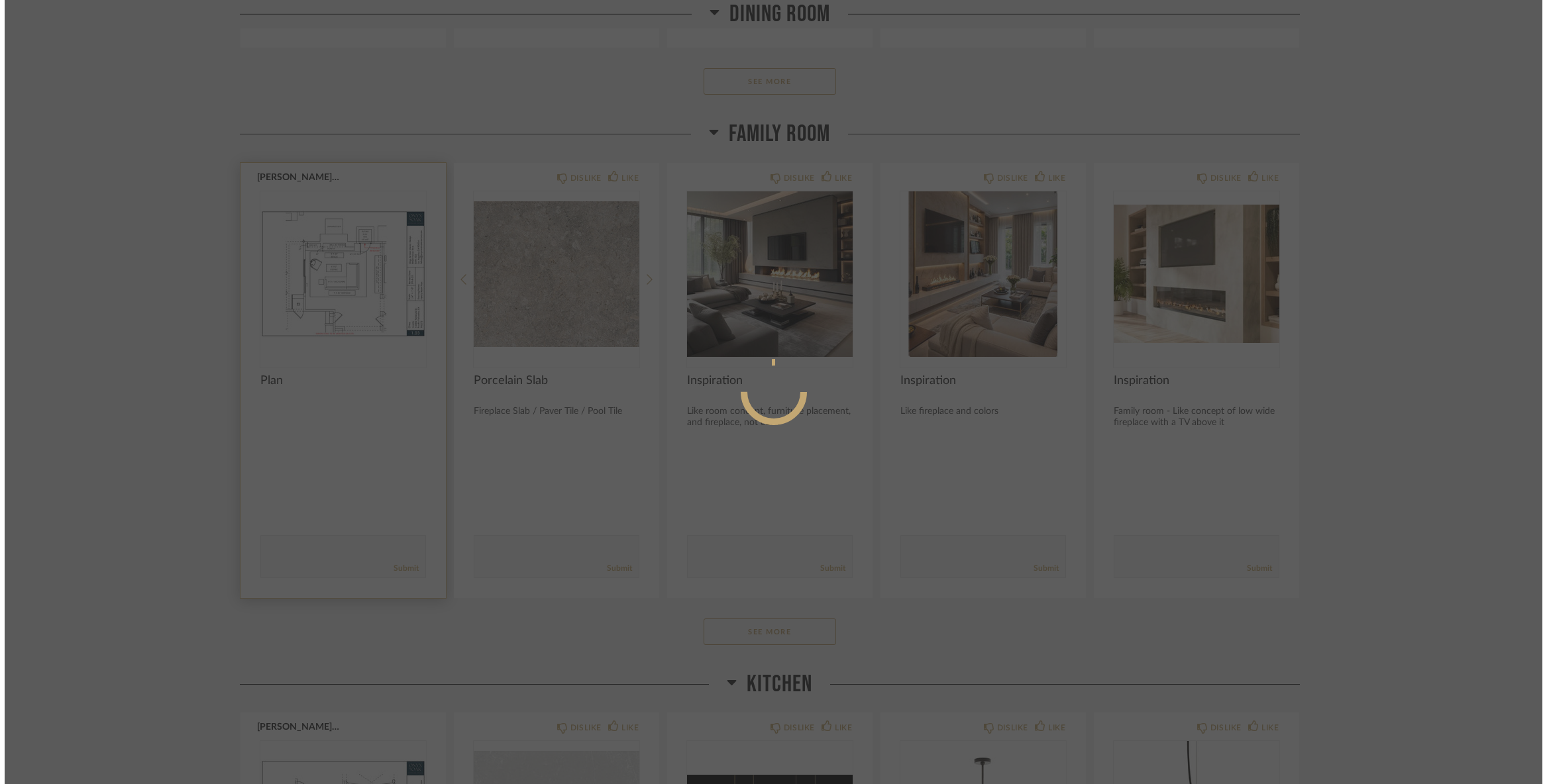
scroll to position [0, 0]
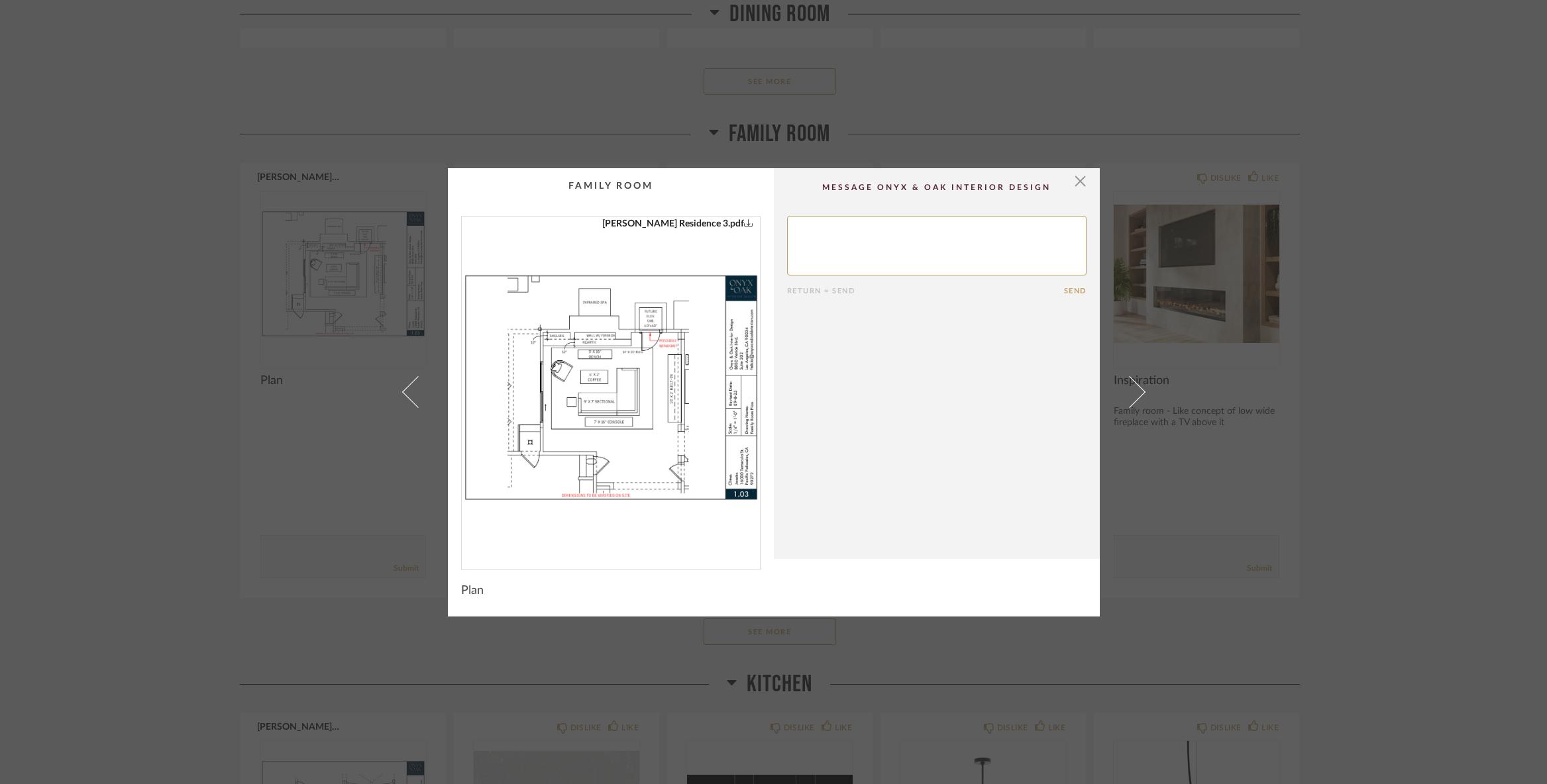
click at [620, 362] on img "0" at bounding box center [610, 388] width 298 height 343
click at [566, 322] on img "0" at bounding box center [610, 388] width 298 height 343
click at [1074, 186] on span "button" at bounding box center [1079, 181] width 26 height 26
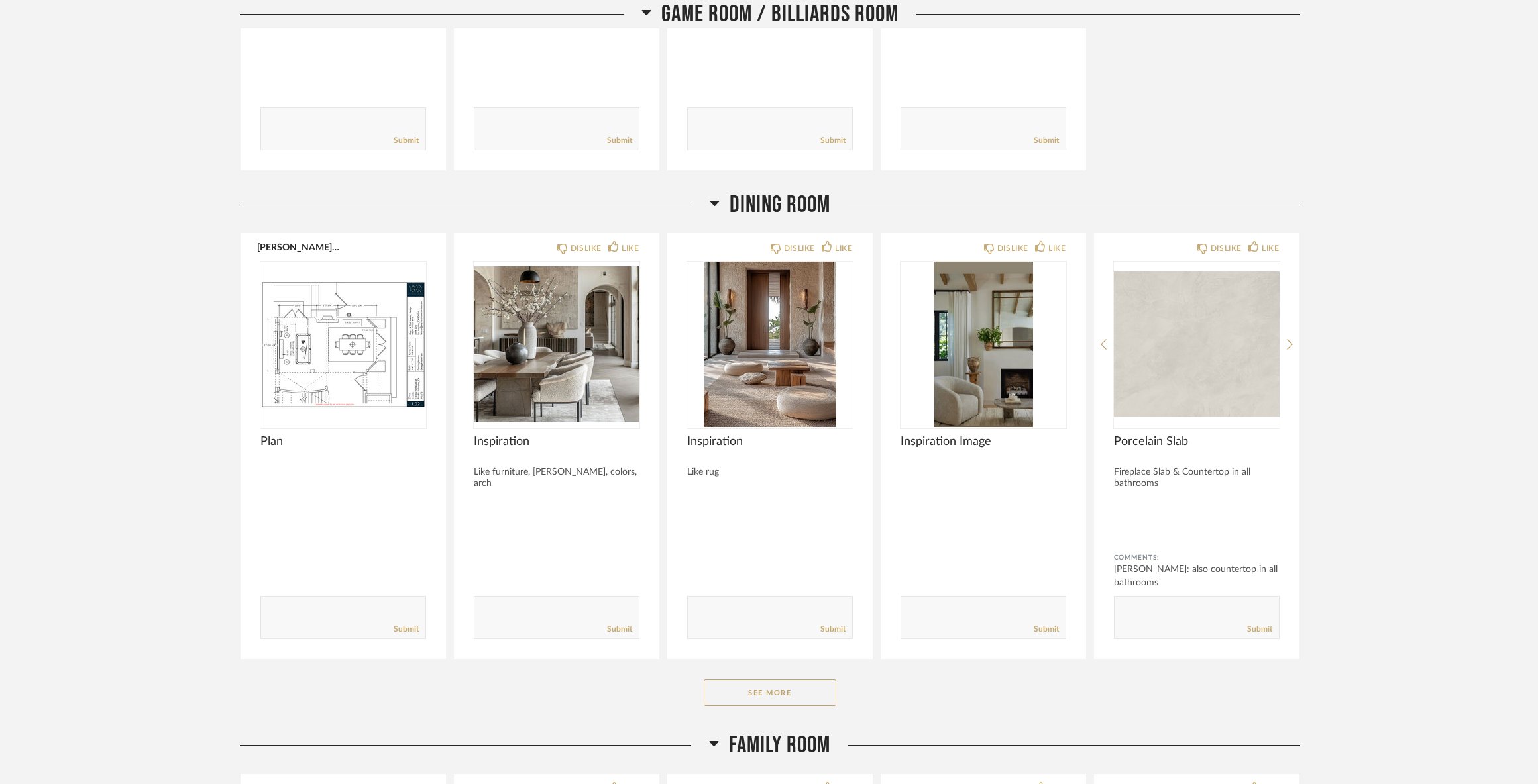
scroll to position [3231, 0]
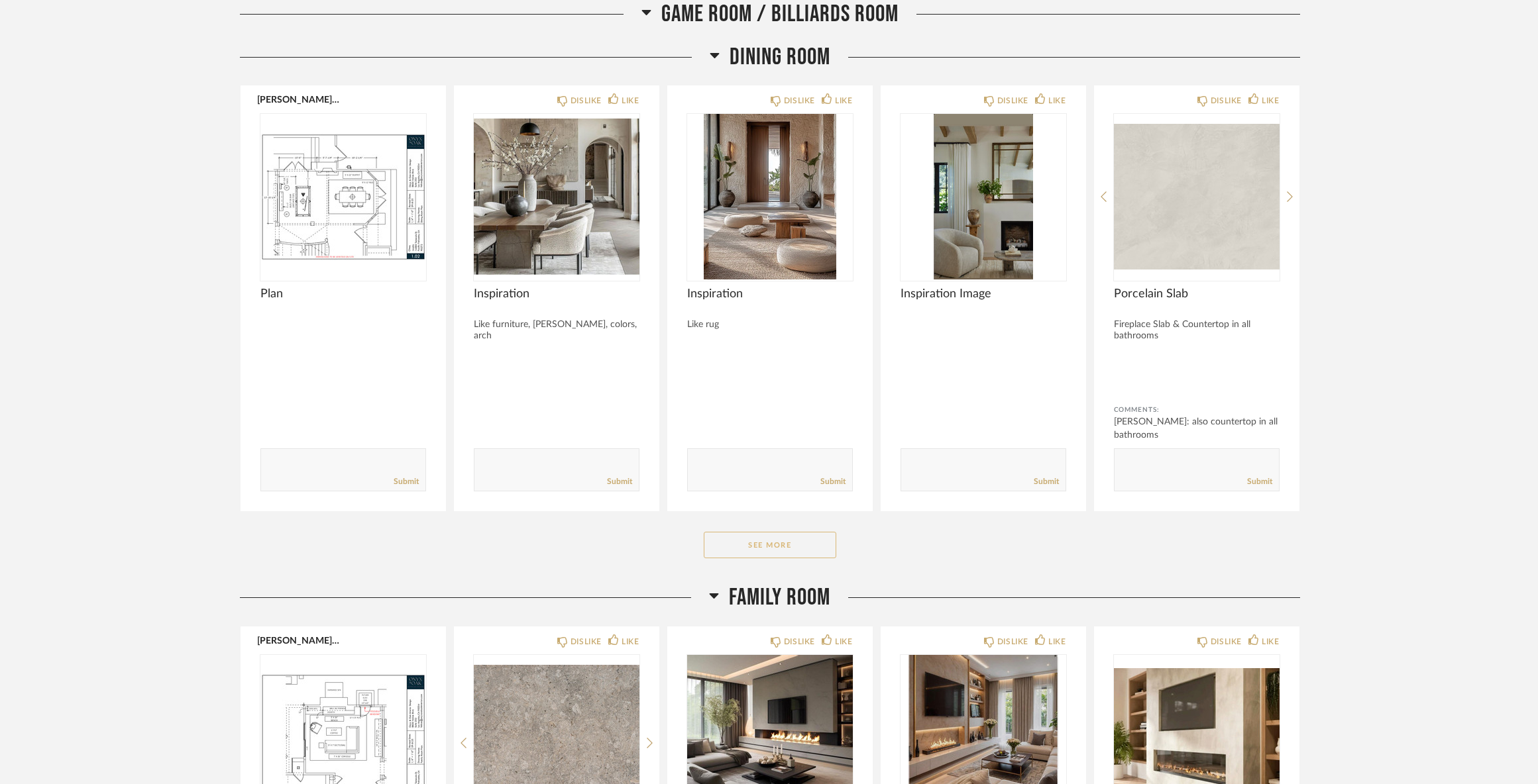
click at [807, 555] on button "See More" at bounding box center [769, 544] width 133 height 26
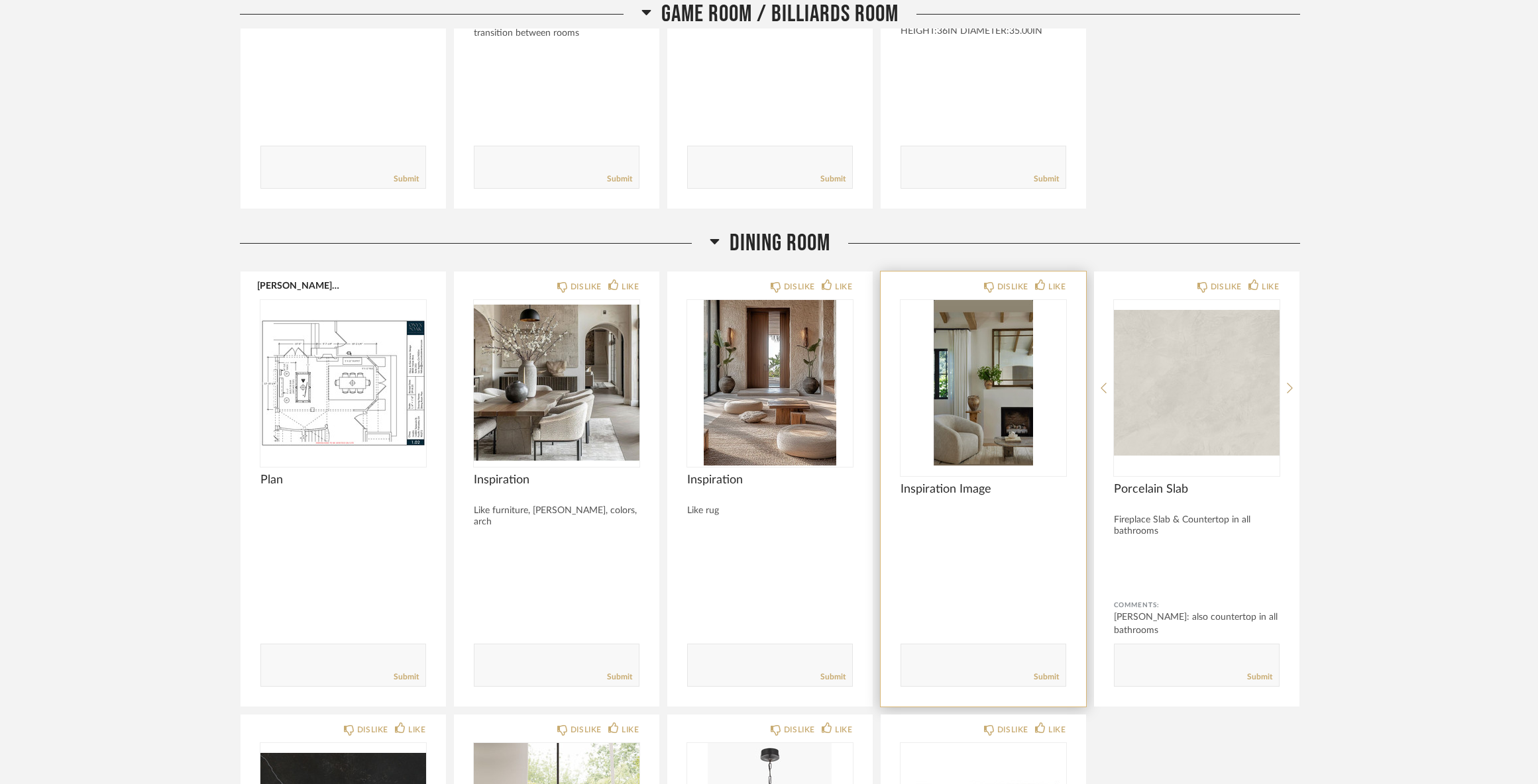
scroll to position [3165, 0]
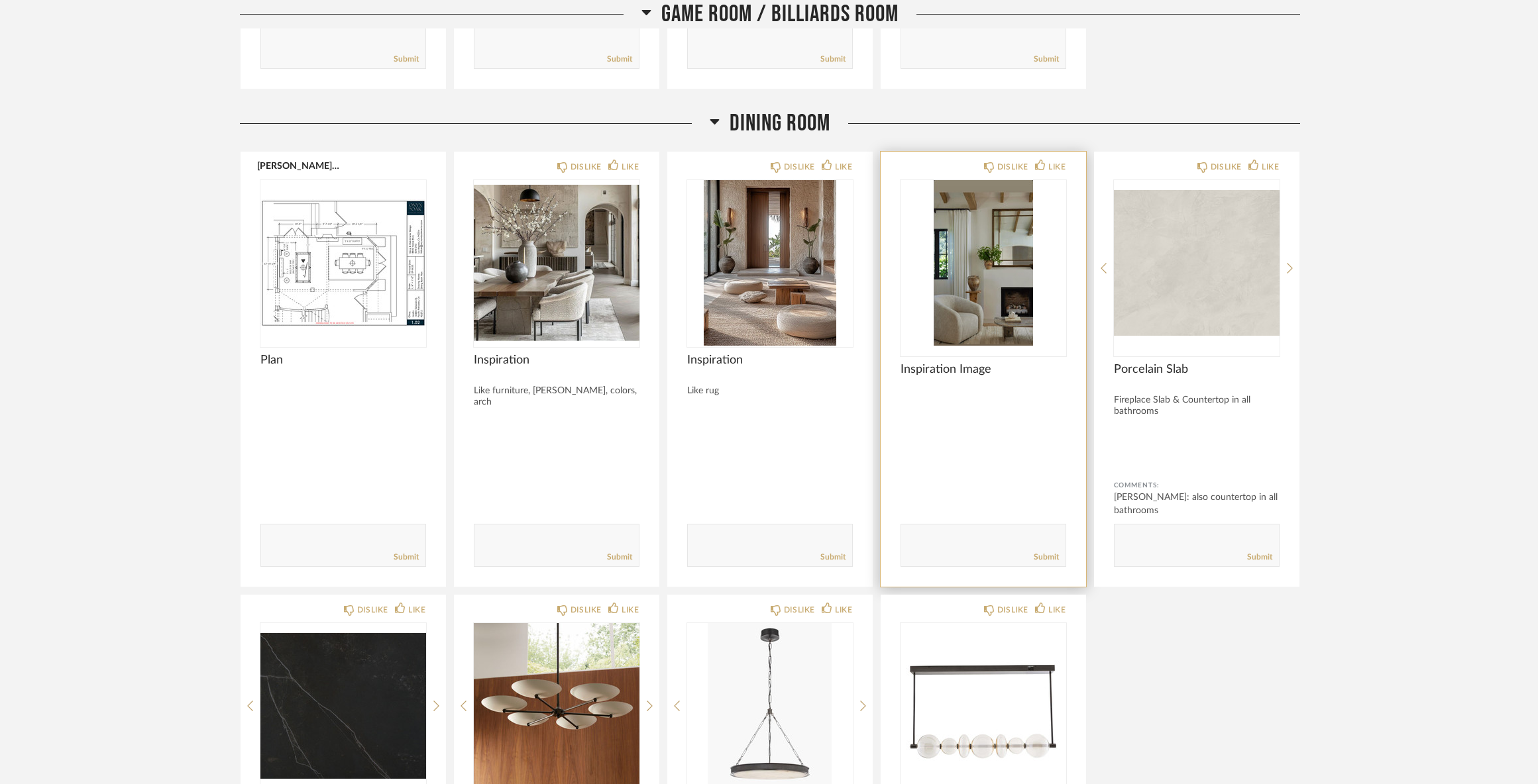
click at [978, 306] on img "0" at bounding box center [983, 262] width 165 height 165
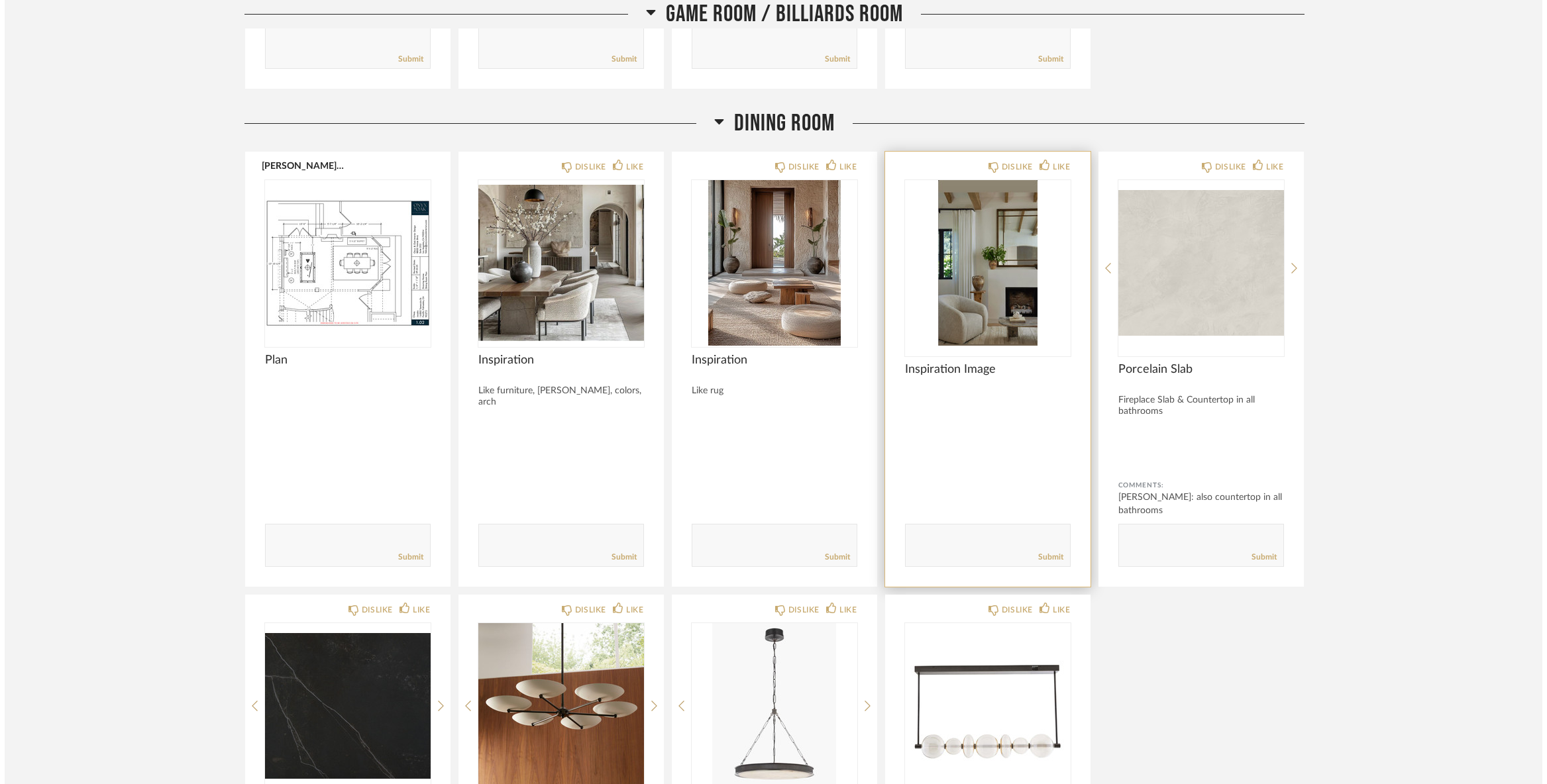
scroll to position [0, 0]
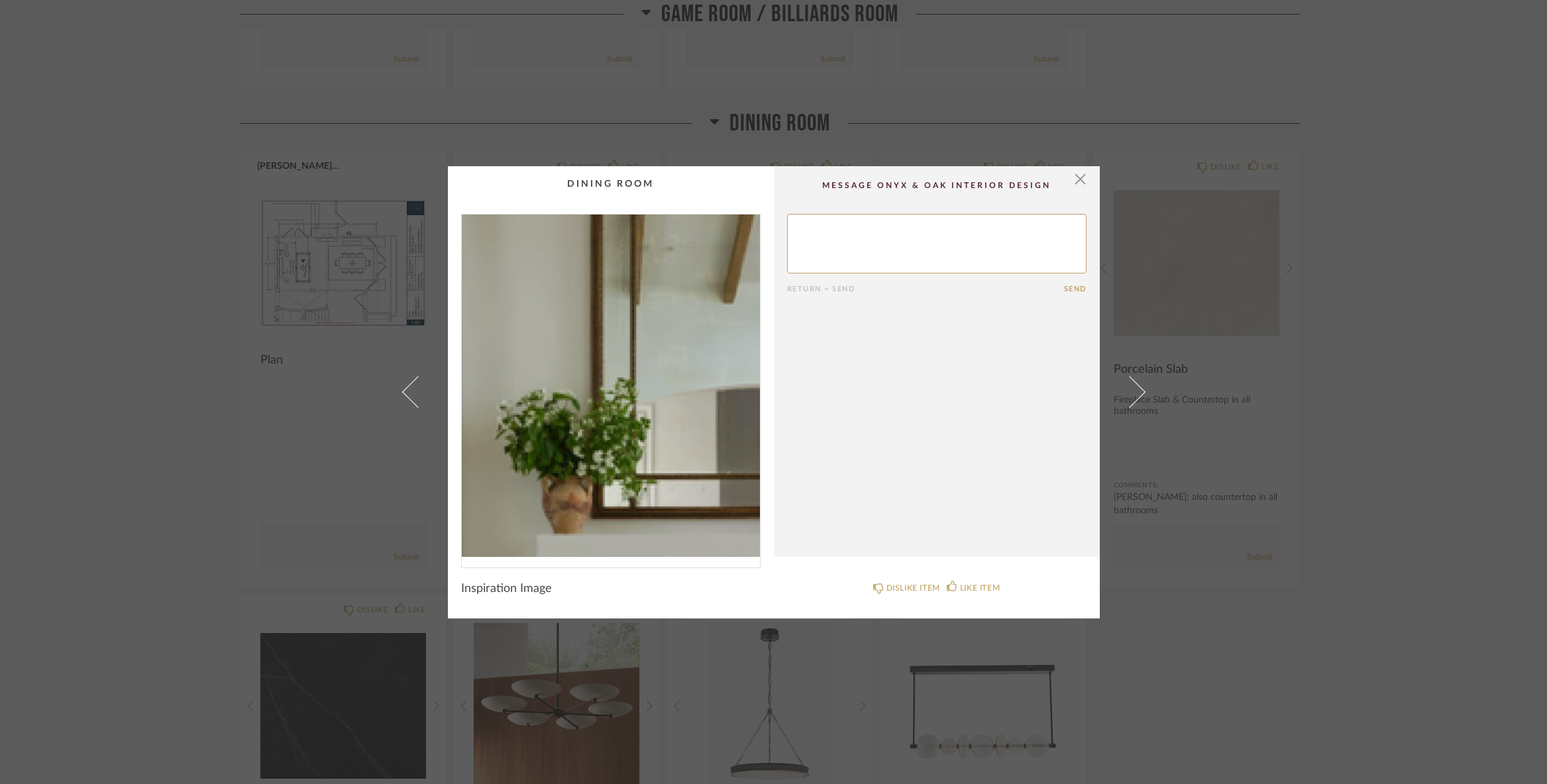
click at [630, 349] on img "0" at bounding box center [610, 386] width 298 height 343
